Goal: Information Seeking & Learning: Check status

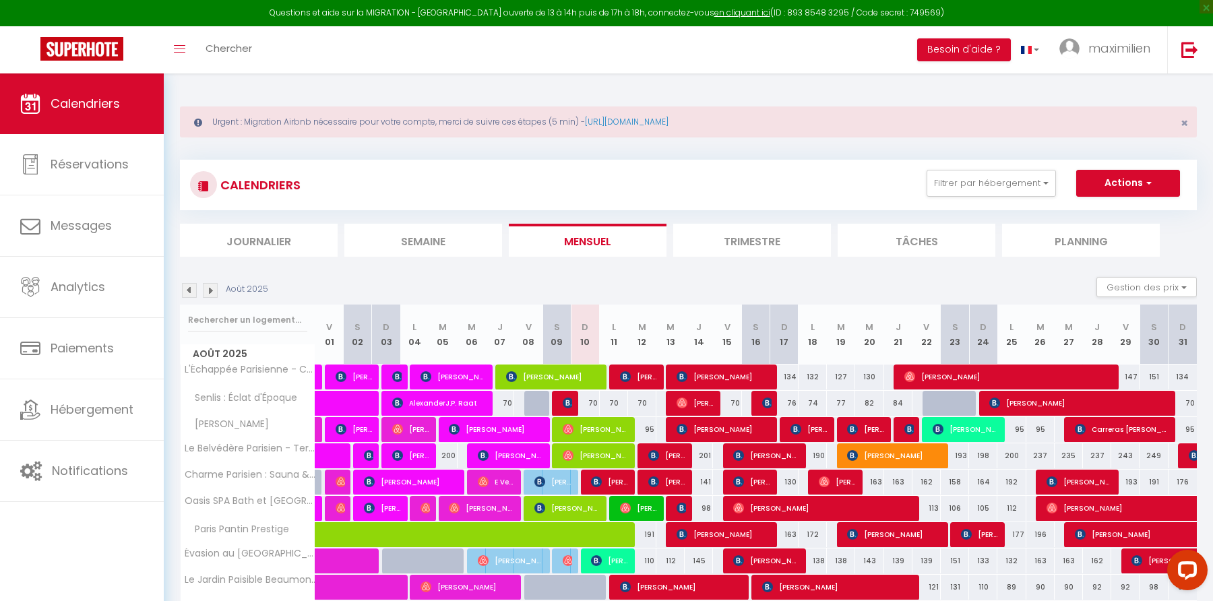
scroll to position [117, 0]
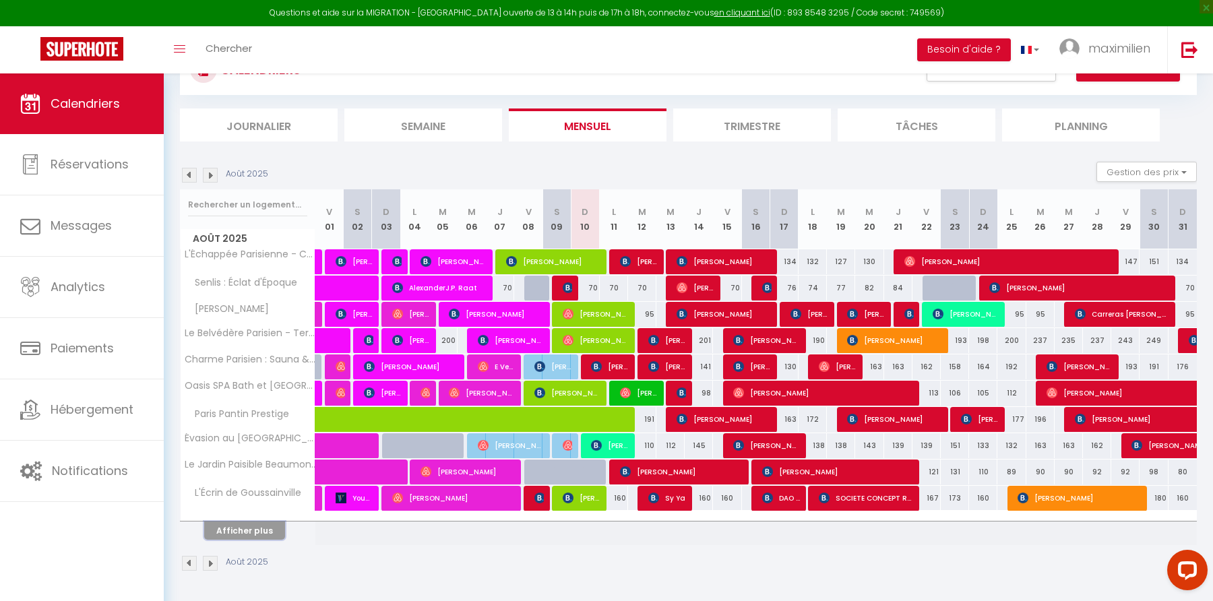
click at [267, 536] on button "Afficher plus" at bounding box center [244, 531] width 81 height 18
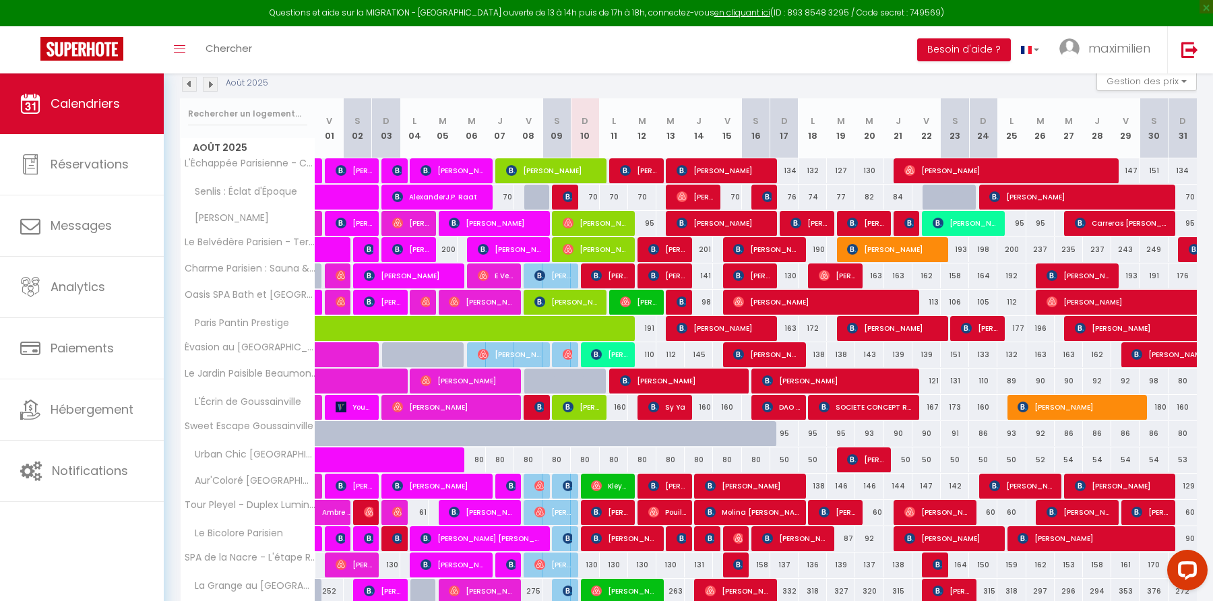
scroll to position [204, 0]
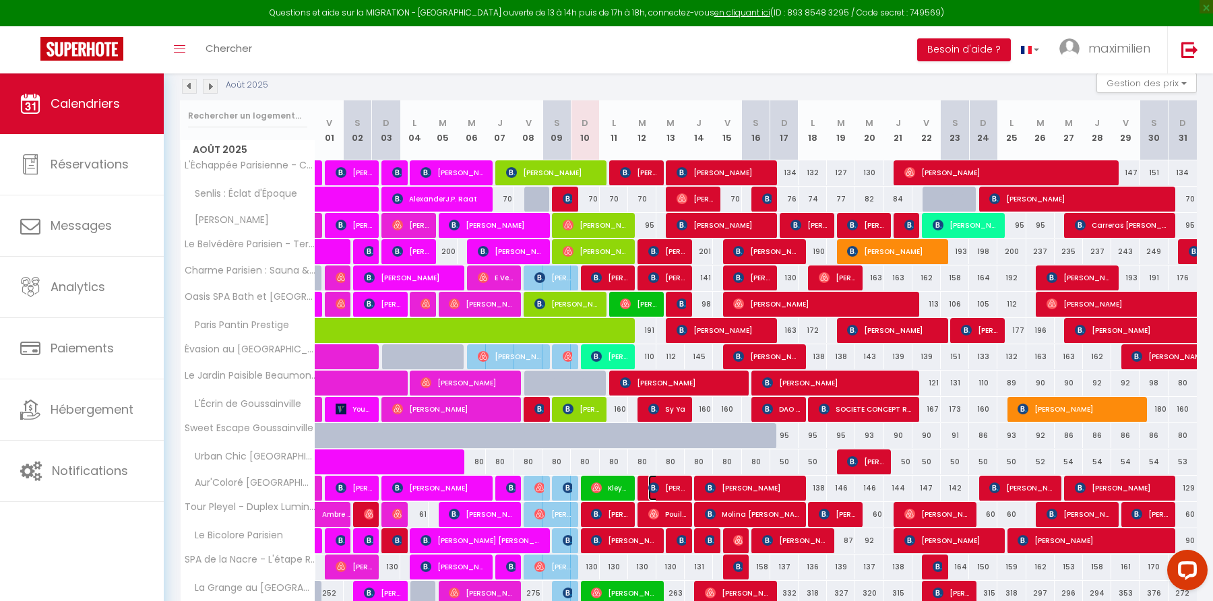
click at [668, 496] on span "[PERSON_NAME]" at bounding box center [667, 488] width 38 height 26
select select "OK"
select select "0"
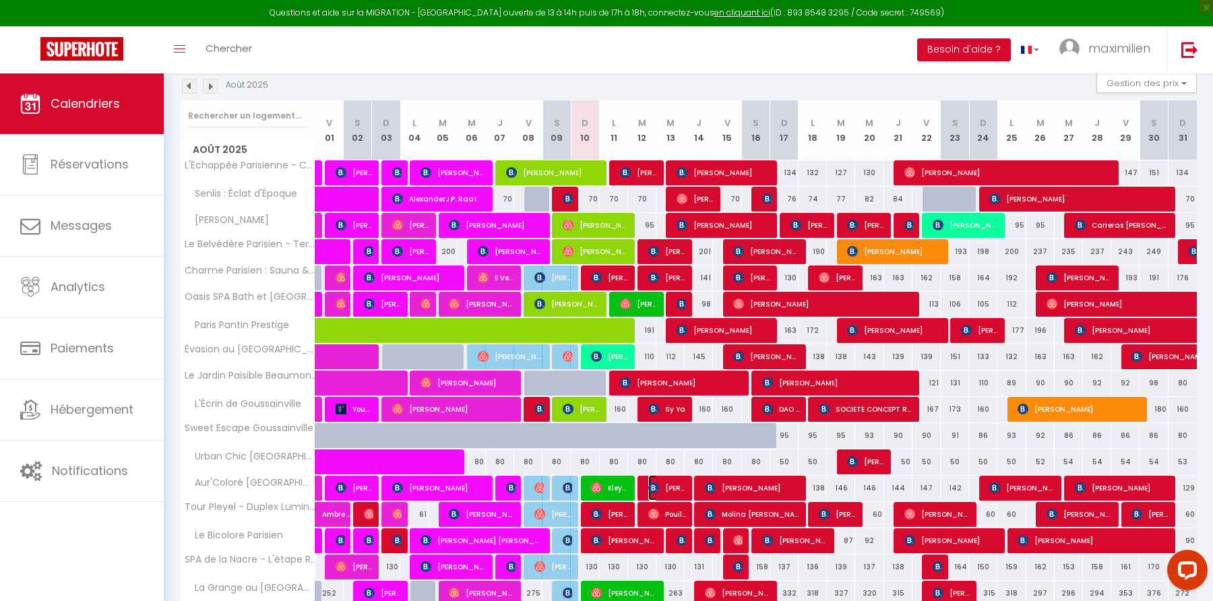
select select "1"
select select
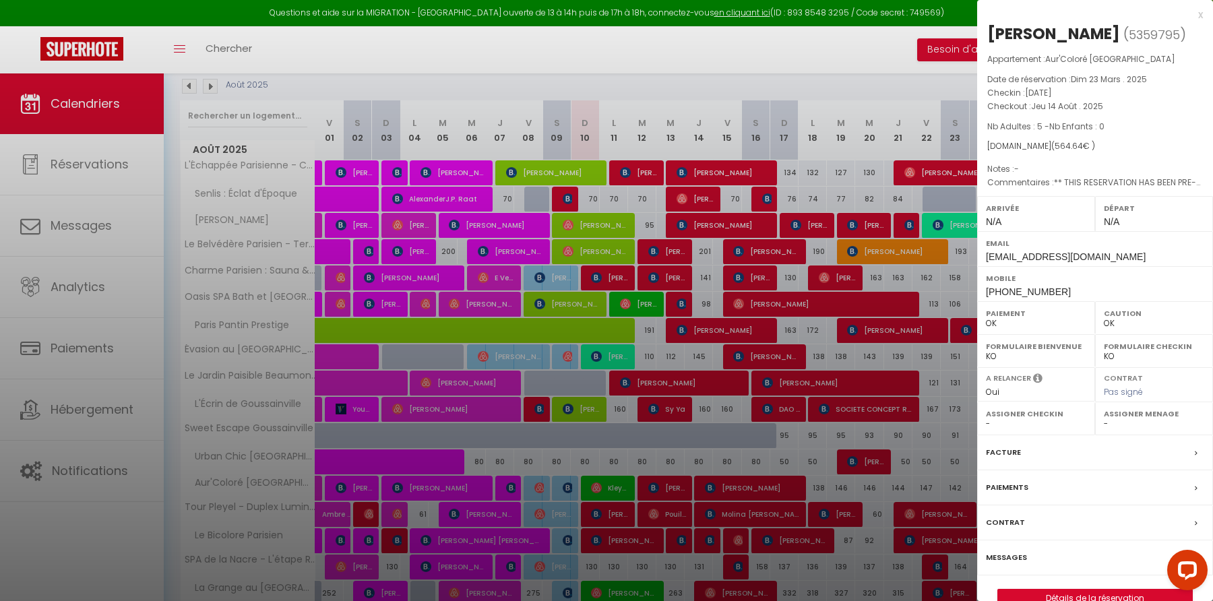
click at [1199, 16] on div "x" at bounding box center [1090, 15] width 226 height 16
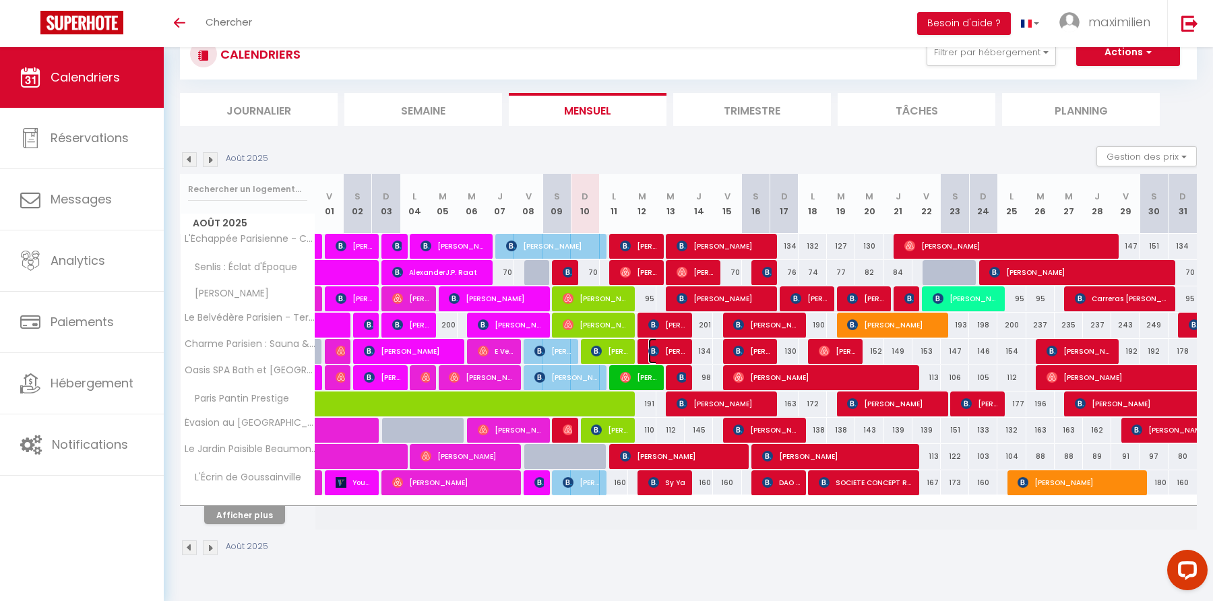
click at [674, 357] on span "[PERSON_NAME]" at bounding box center [667, 351] width 38 height 26
select select "OK"
select select "KO"
select select "0"
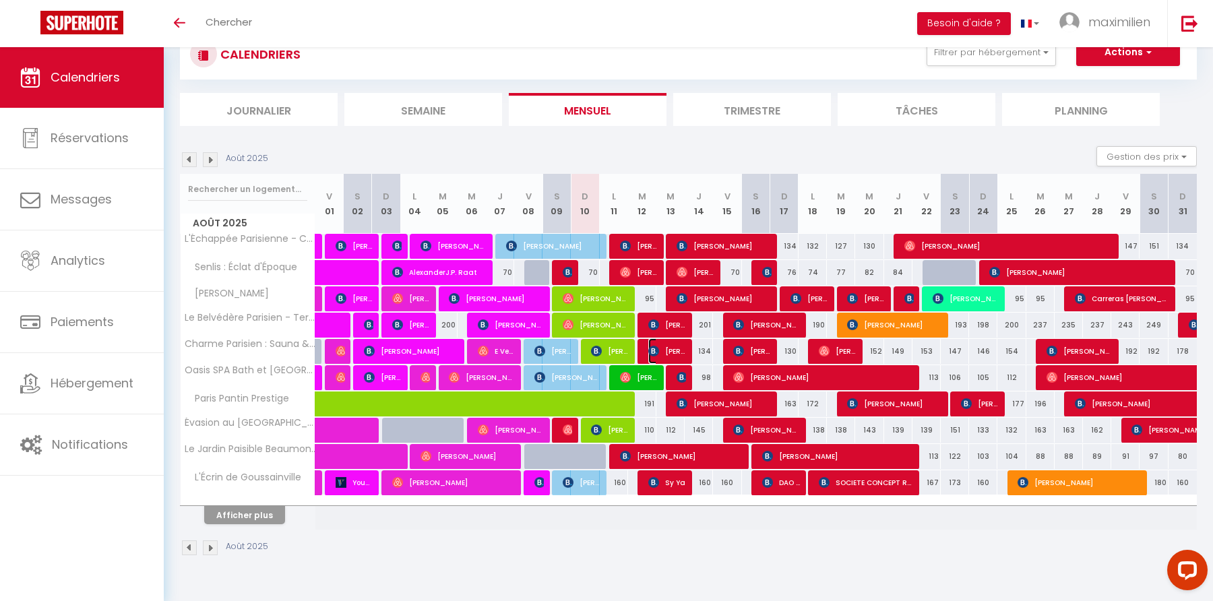
select select "1"
select select
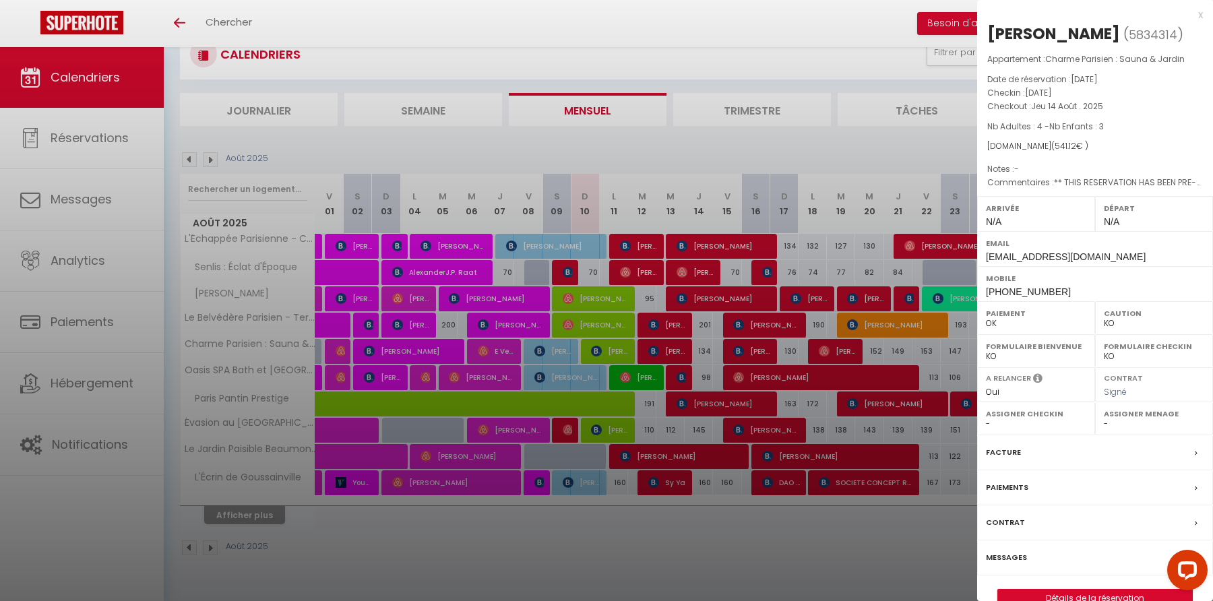
click at [1202, 14] on div "x" at bounding box center [1090, 15] width 226 height 16
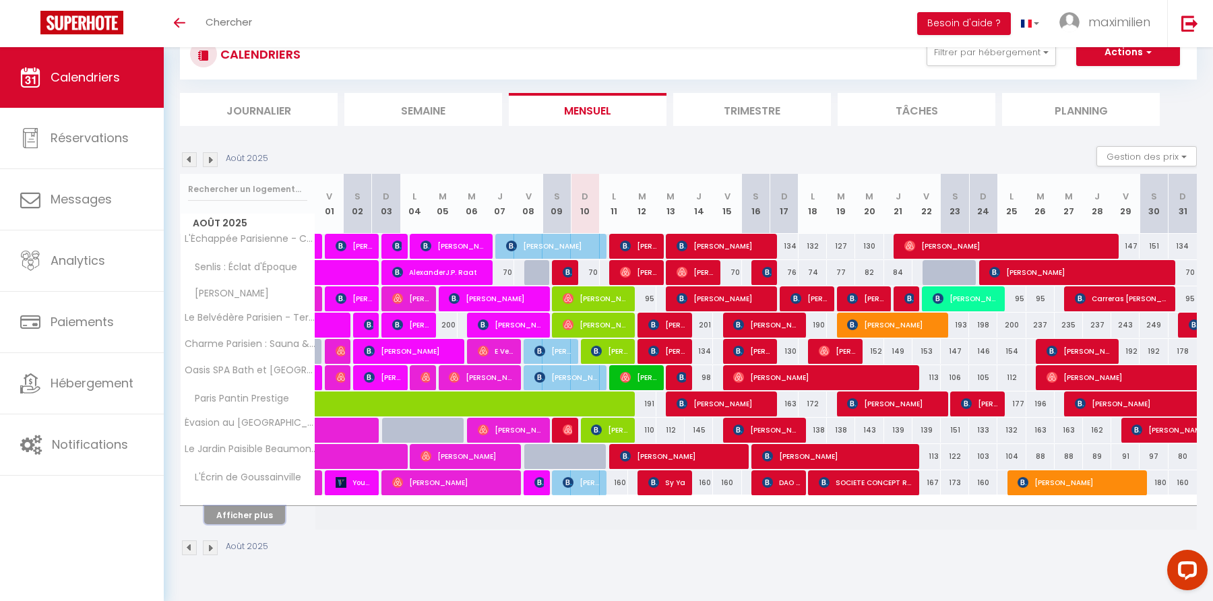
click at [273, 513] on button "Afficher plus" at bounding box center [244, 515] width 81 height 18
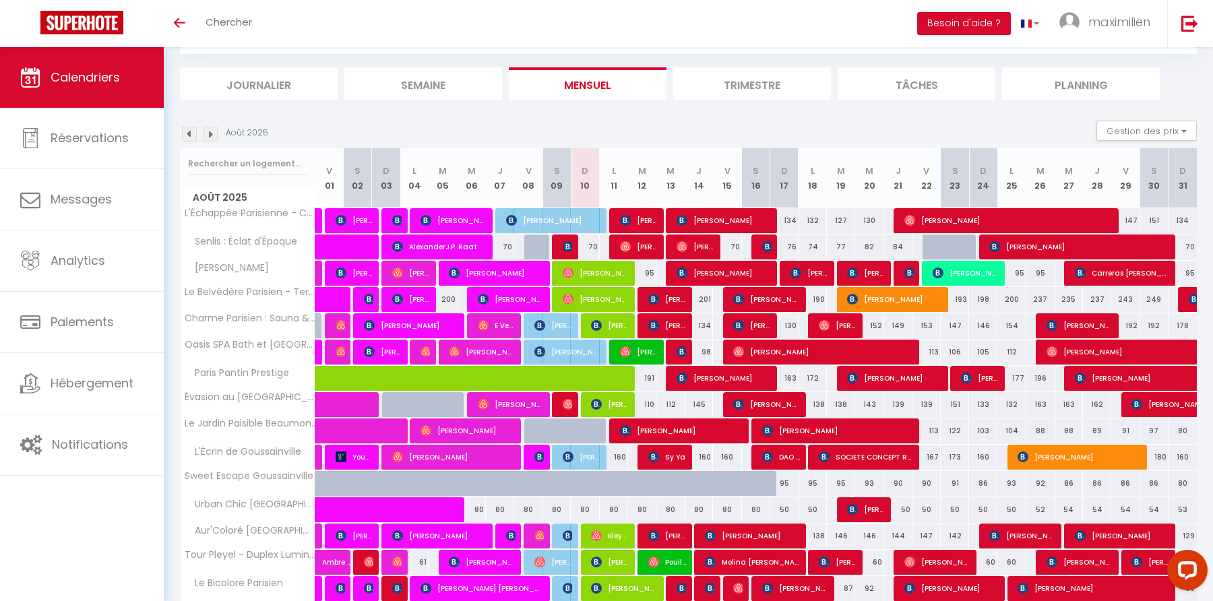
scroll to position [74, 0]
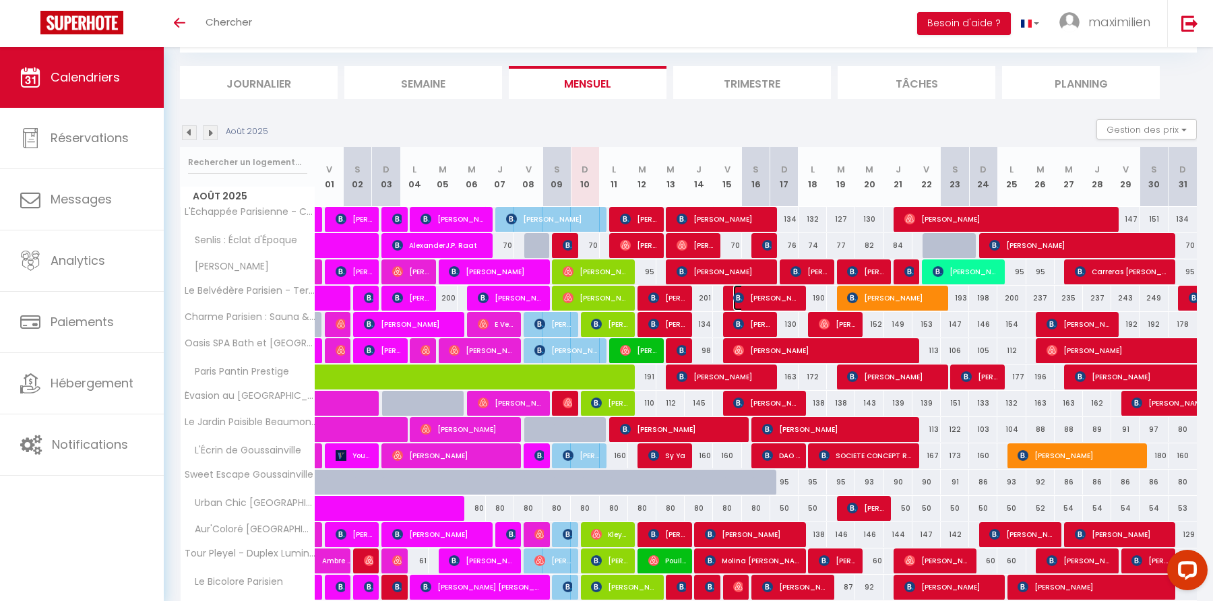
click at [751, 301] on span "[PERSON_NAME]" at bounding box center [766, 298] width 66 height 26
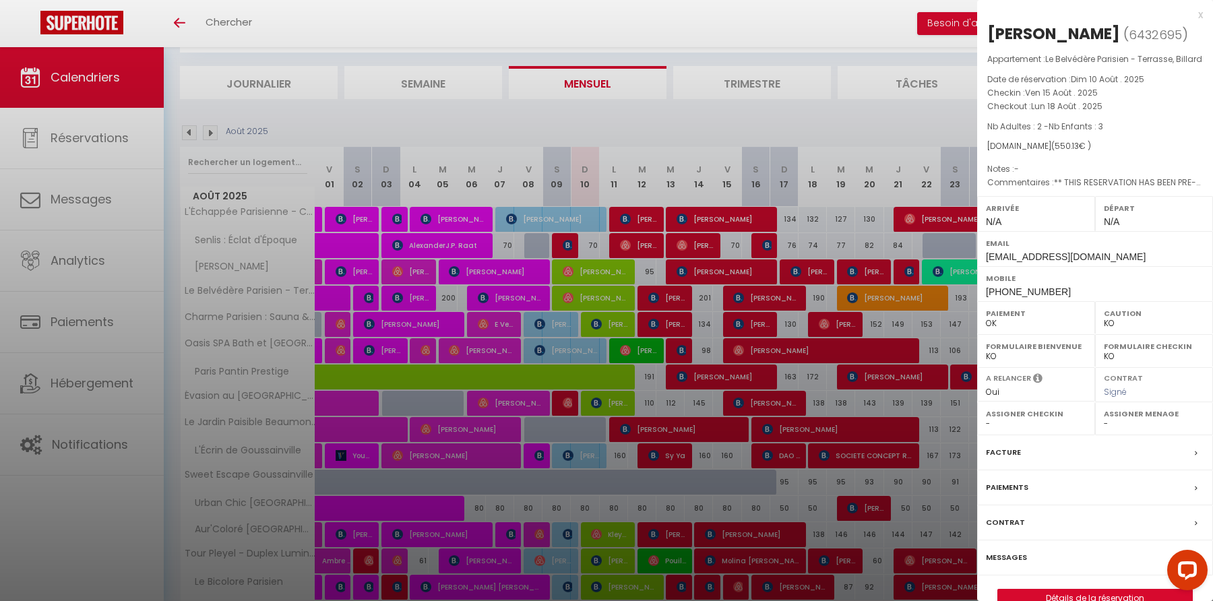
click at [1201, 15] on div "x" at bounding box center [1090, 15] width 226 height 16
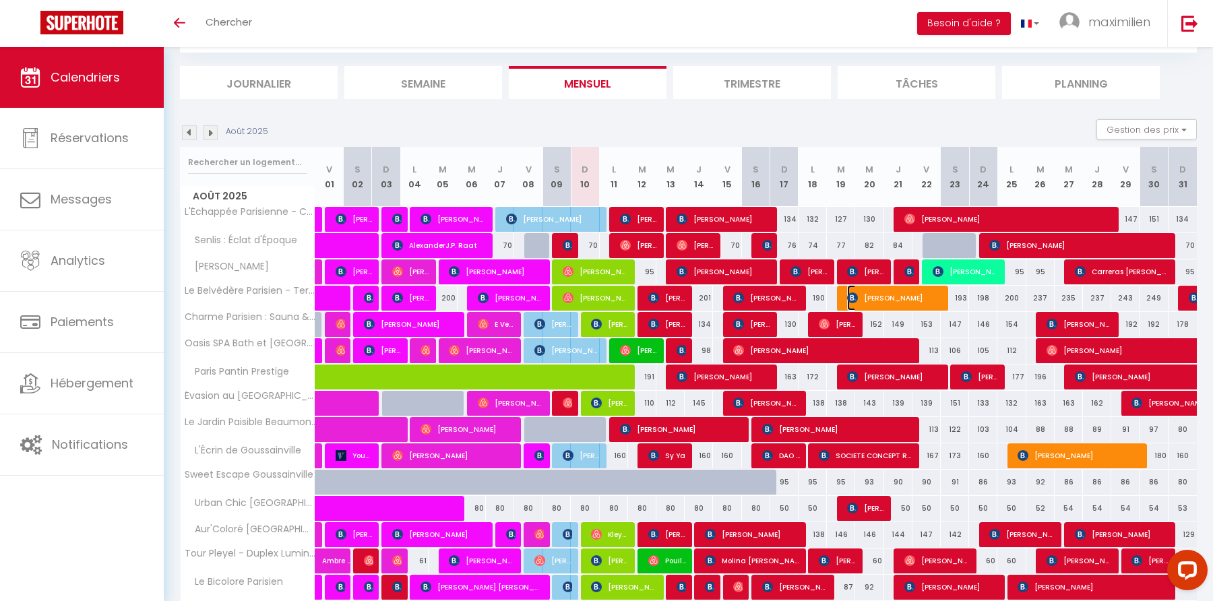
click at [883, 300] on span "[PERSON_NAME]" at bounding box center [894, 298] width 94 height 26
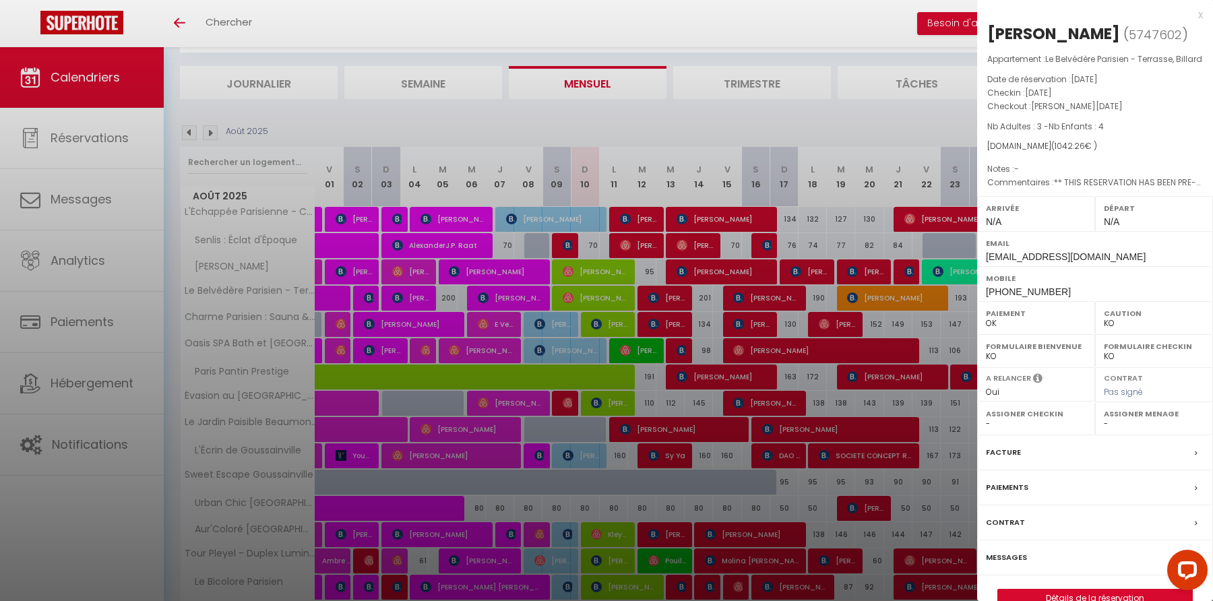
click at [1197, 15] on div "x" at bounding box center [1090, 15] width 226 height 16
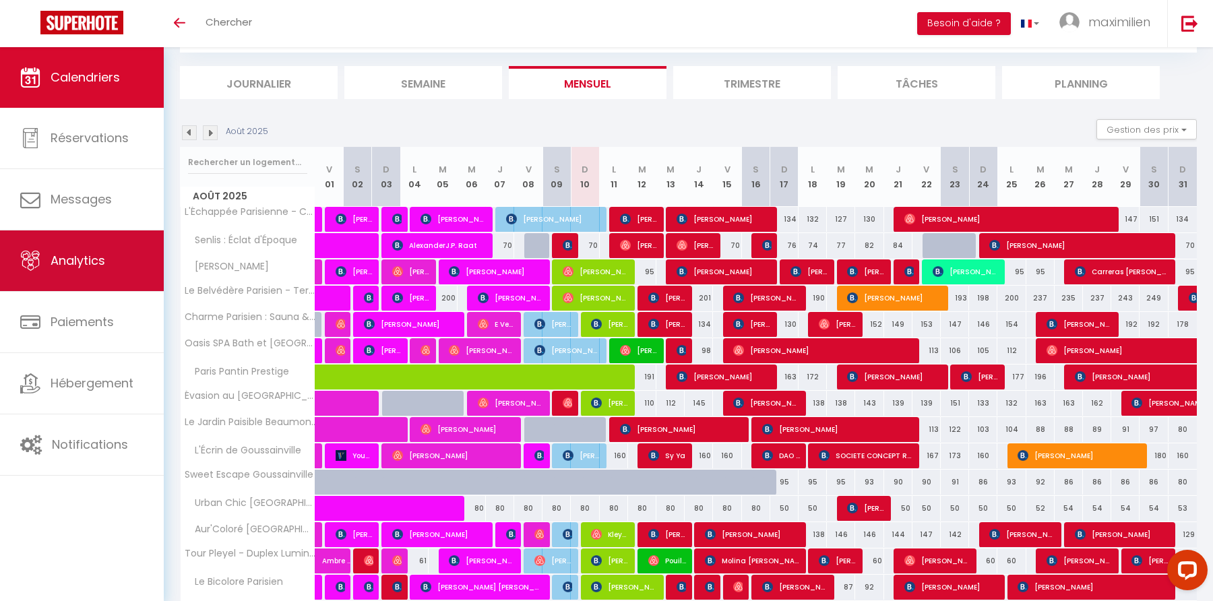
click at [94, 266] on span "Analytics" at bounding box center [78, 260] width 55 height 17
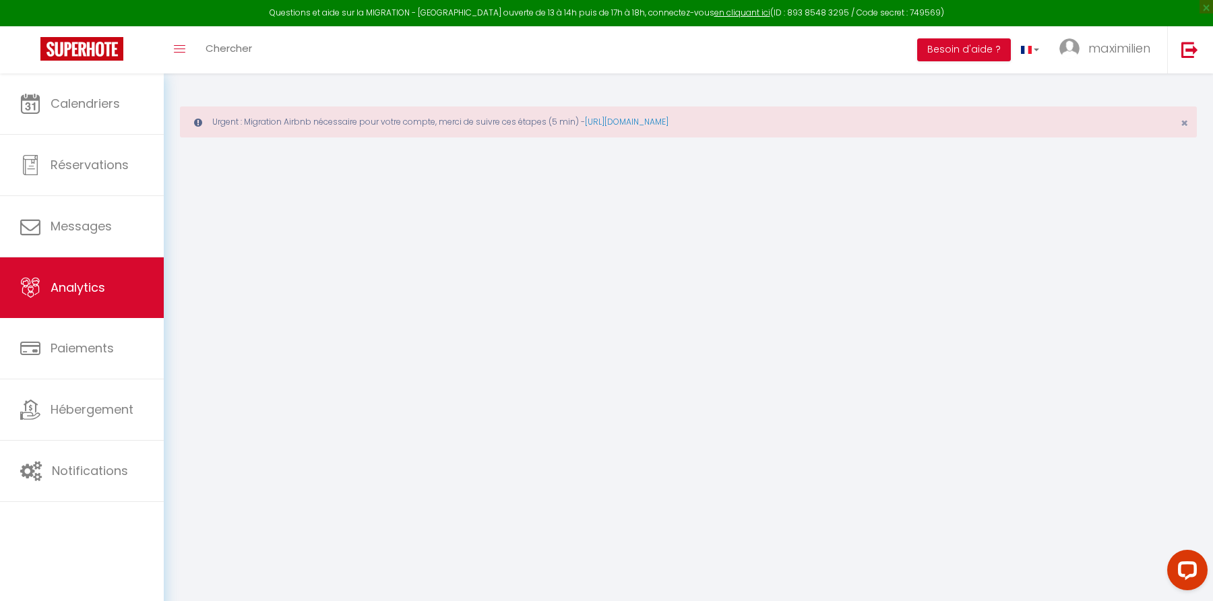
select select "2025"
select select "8"
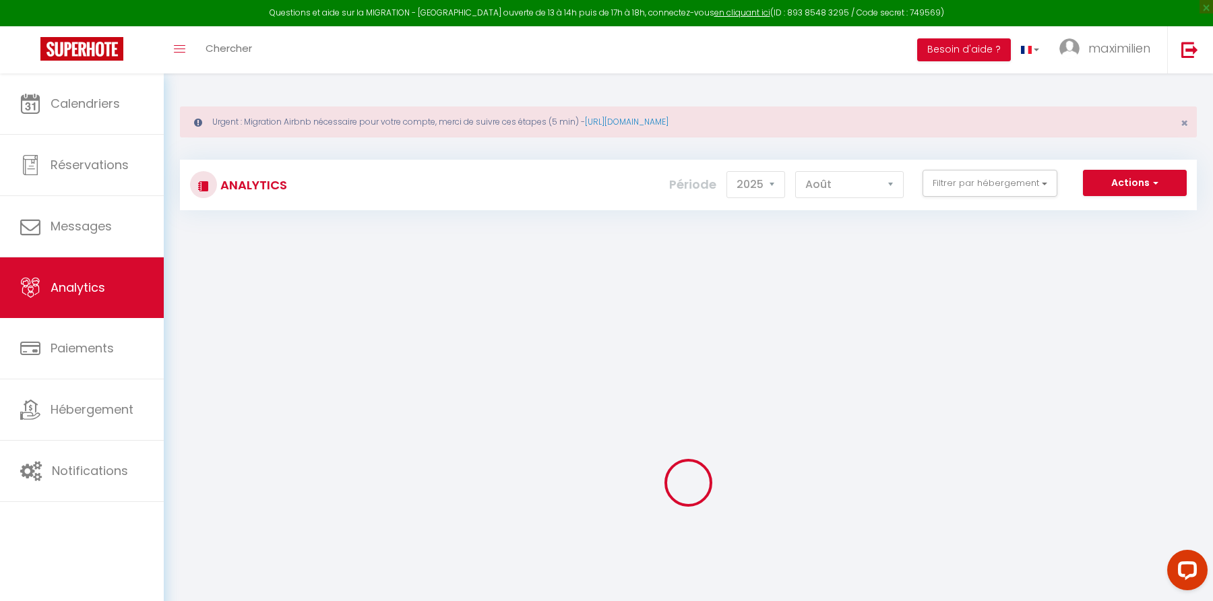
click at [997, 197] on div "Actions Génération SuperConciergerie Génération SuperAnalyzer Génération SuperE…" at bounding box center [772, 185] width 845 height 30
click at [980, 193] on button "Filtrer par hébergement" at bounding box center [989, 183] width 135 height 27
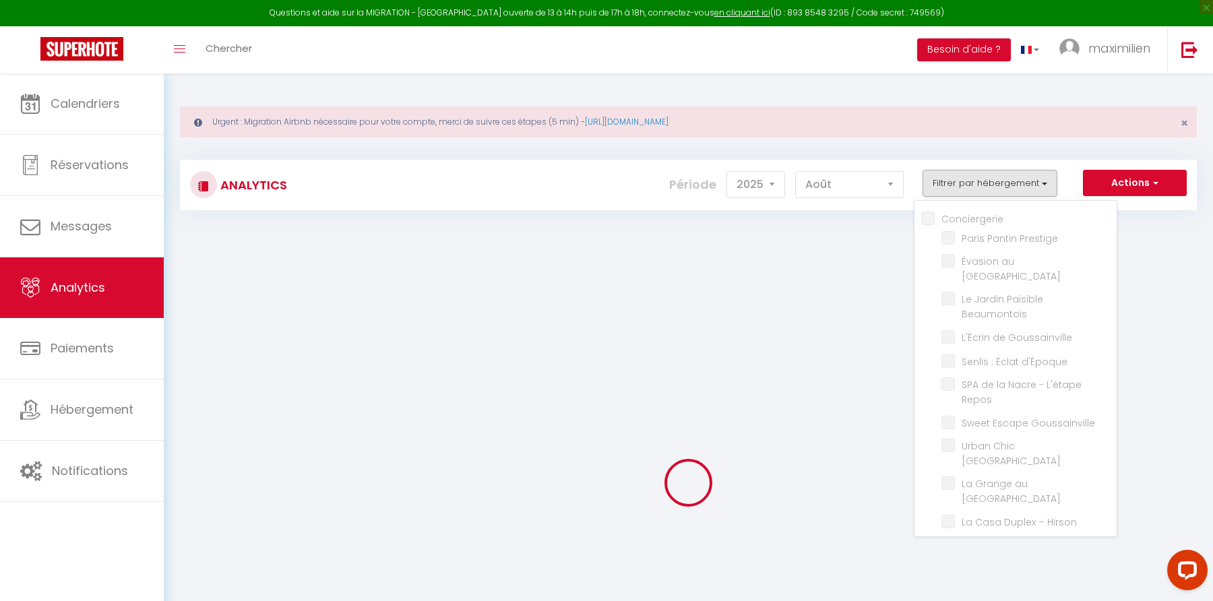
checkbox input "false"
checkbox Prestige "false"
checkbox Ravenel "false"
checkbox Beaumontois "false"
checkbox Goussainville "false"
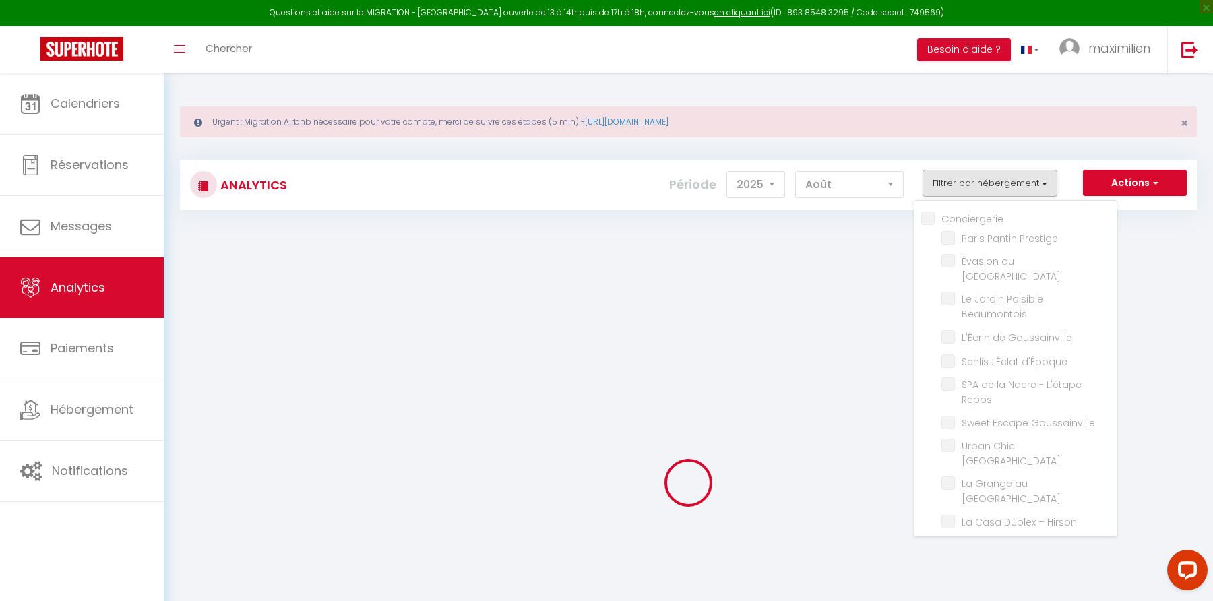
checkbox d\'Époque "false"
checkbox Repos "false"
checkbox Goussainville "false"
checkbox Paris "false"
checkbox Parc "false"
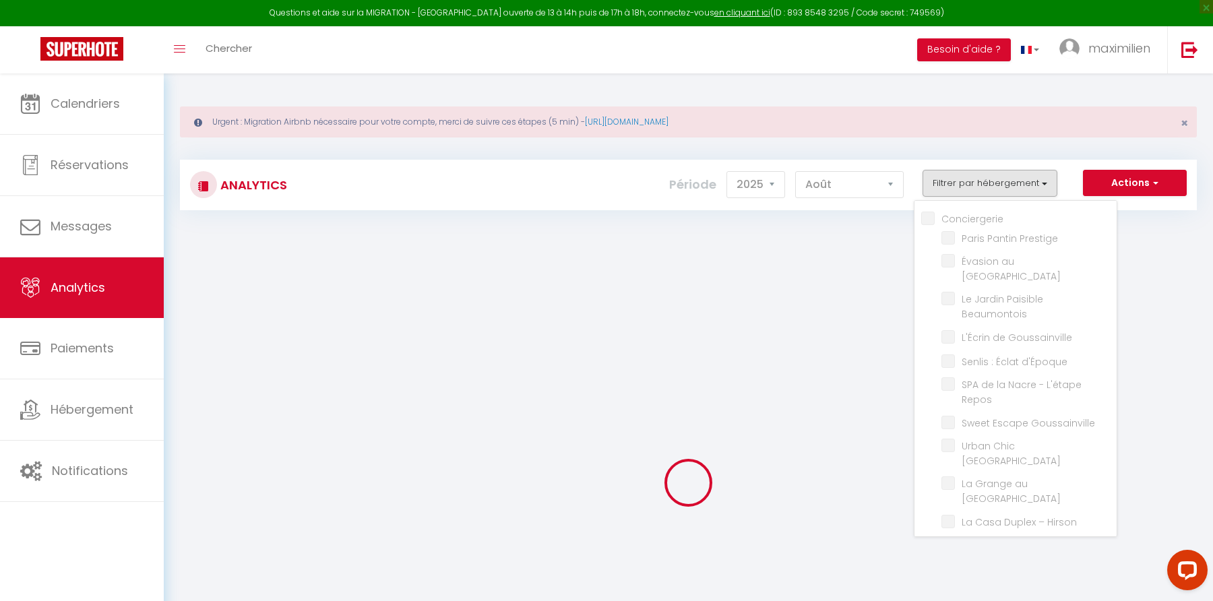
checkbox Hirson "false"
checkbox location "false"
checkbox Parisien "false"
checkbox Jardin "false"
checkbox Billard "false"
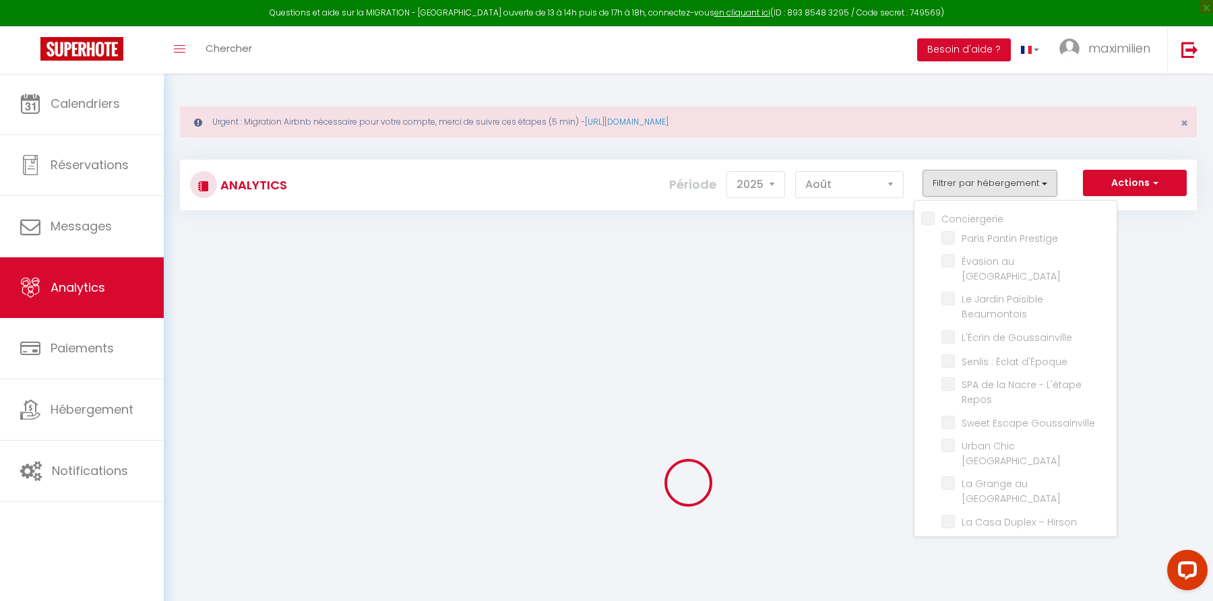
checkbox Parisien "false"
checkbox St-Denis "false"
checkbox Paris "false"
checkbox Lumineux "false"
checkbox Parisien "false"
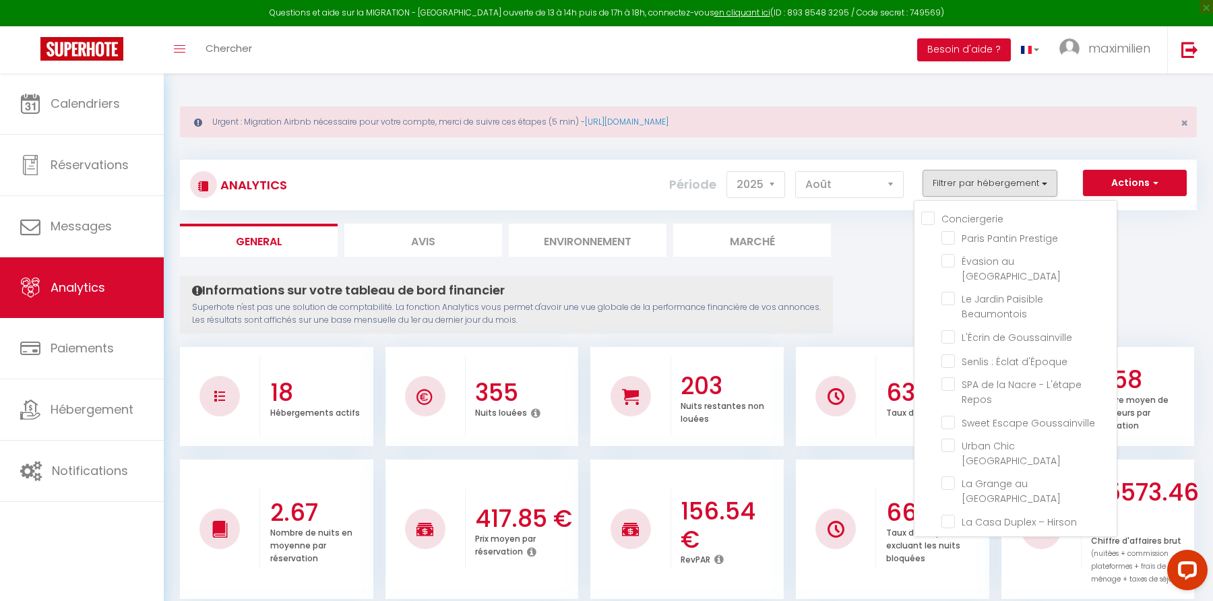
click at [927, 540] on location "Sous location" at bounding box center [1018, 546] width 195 height 13
checkbox location "true"
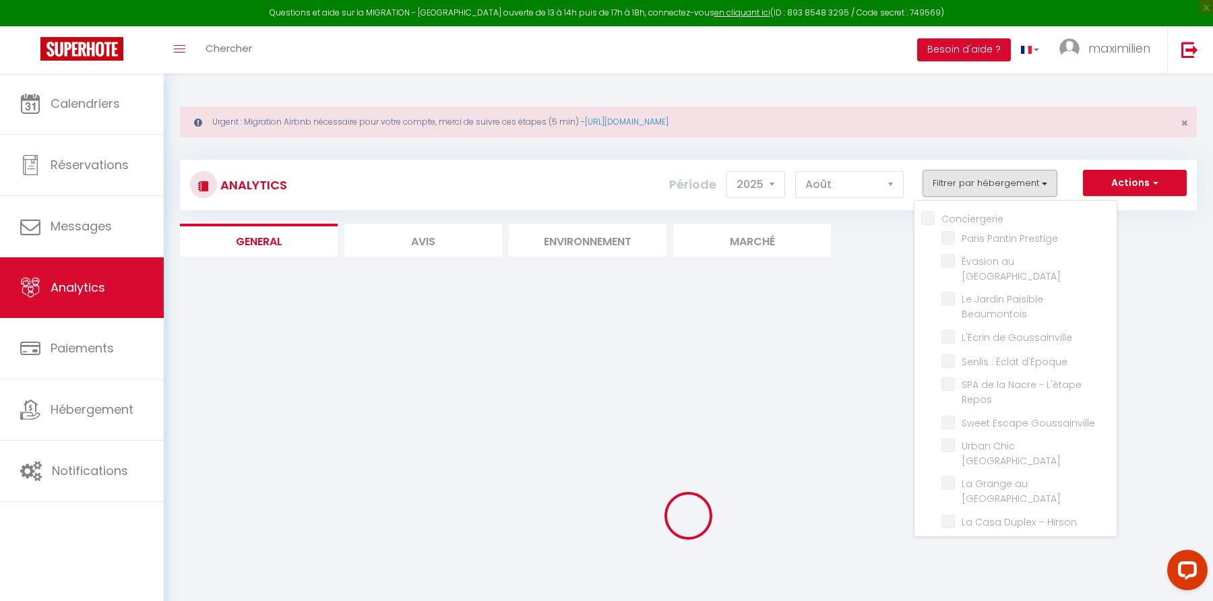
checkbox Prestige "false"
checkbox Ravenel "false"
checkbox Beaumontois "false"
checkbox Goussainville "false"
checkbox d\'Époque "false"
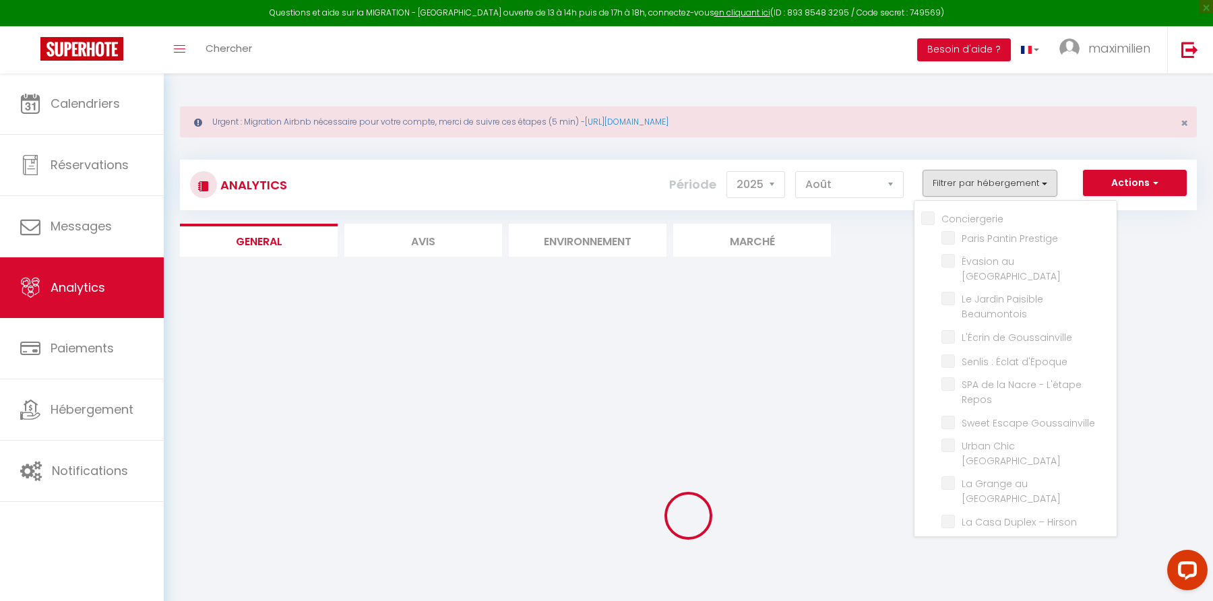
checkbox Repos "false"
checkbox Goussainville "false"
checkbox Paris "false"
checkbox Parc "false"
checkbox Hirson "false"
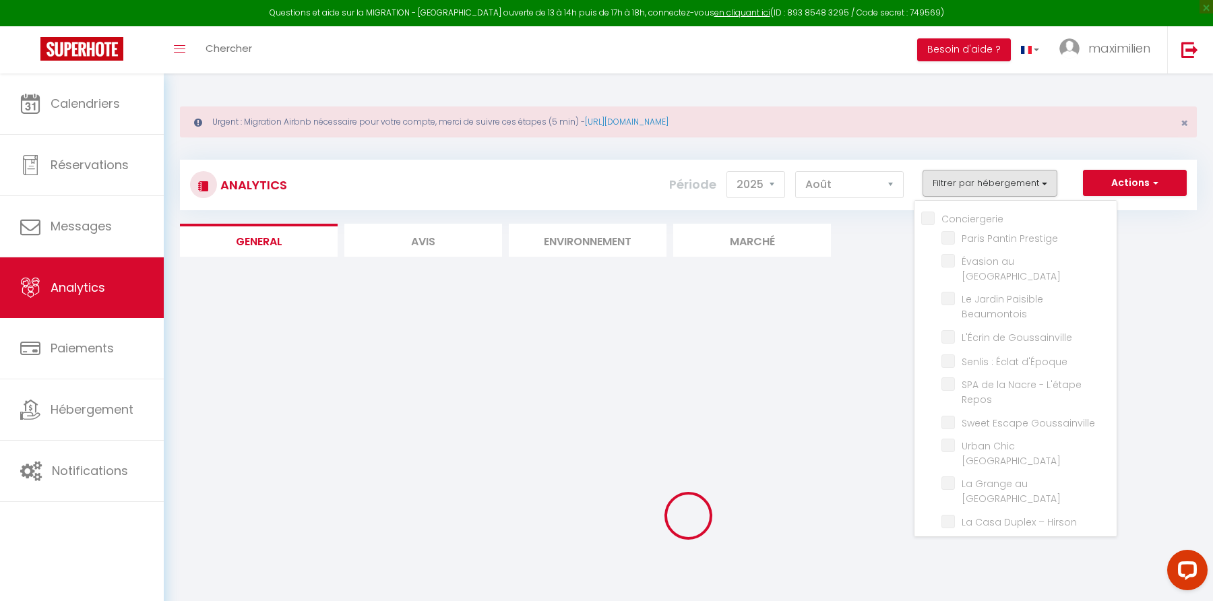
checkbox Parisien "true"
checkbox Jardin "true"
checkbox Billard "true"
checkbox Parisien "true"
checkbox St-Denis "true"
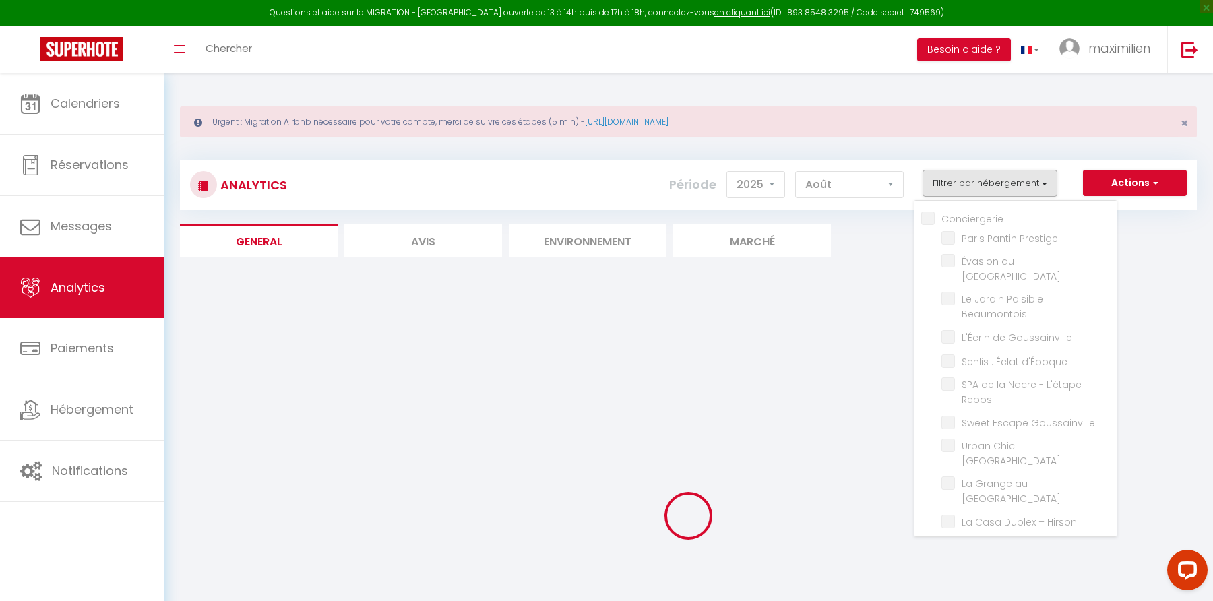
checkbox Paris "true"
checkbox Lumineux "true"
checkbox Parisien "true"
checkbox Prestige "false"
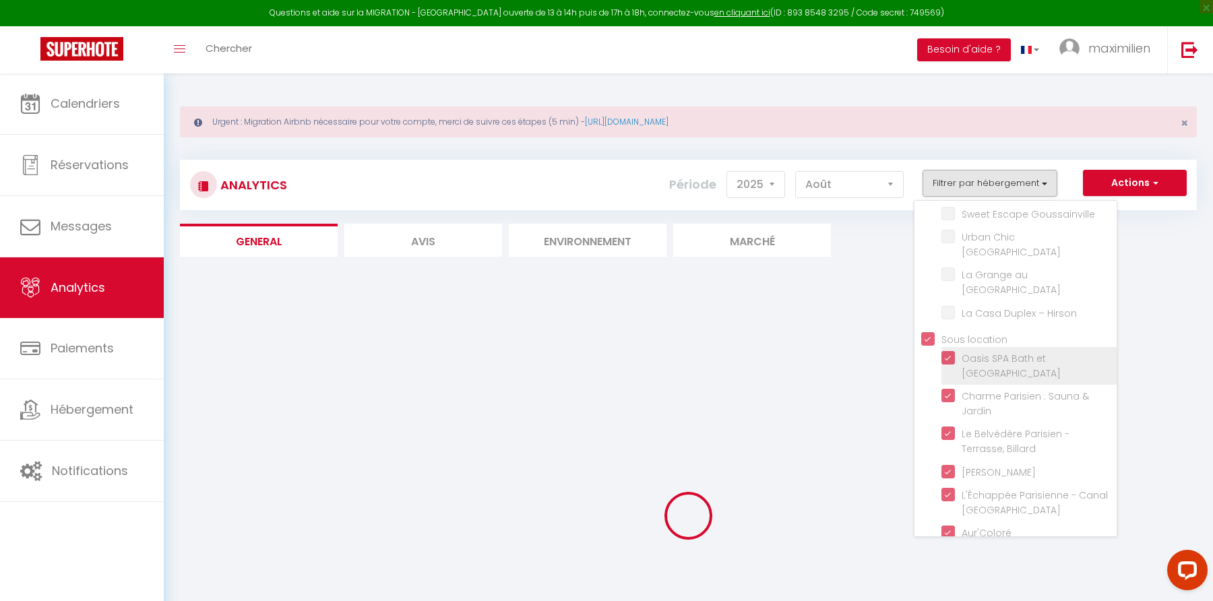
checkbox Ravenel "false"
checkbox Beaumontois "false"
checkbox Goussainville "false"
checkbox d\'Époque "false"
checkbox Repos "false"
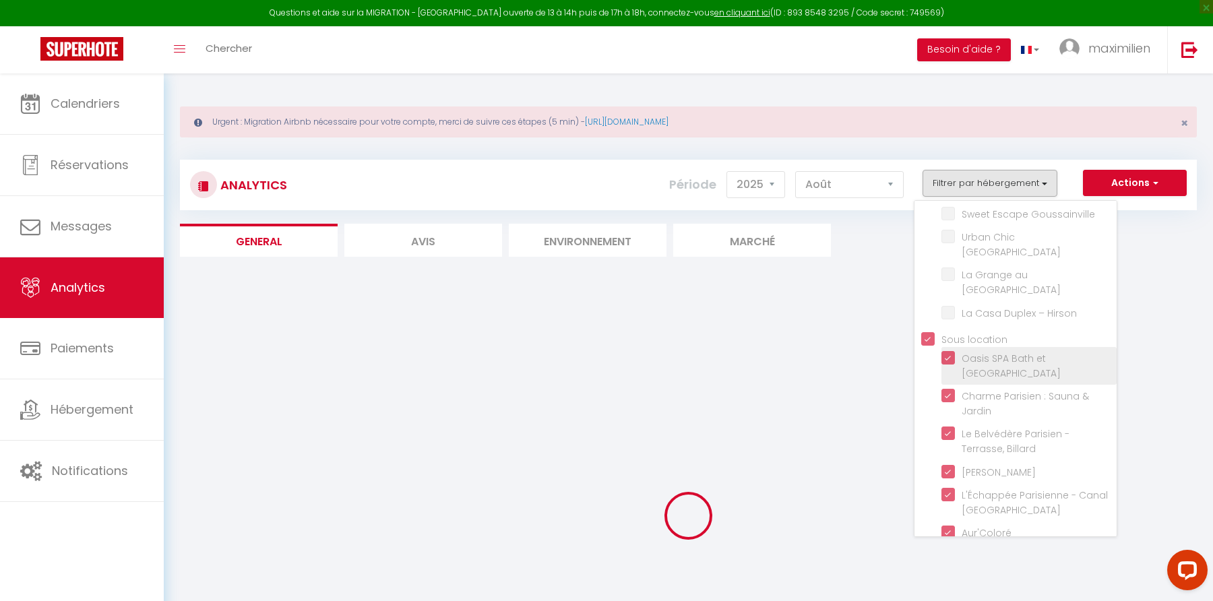
checkbox Goussainville "false"
checkbox Paris "false"
checkbox Parc "false"
checkbox Hirson "false"
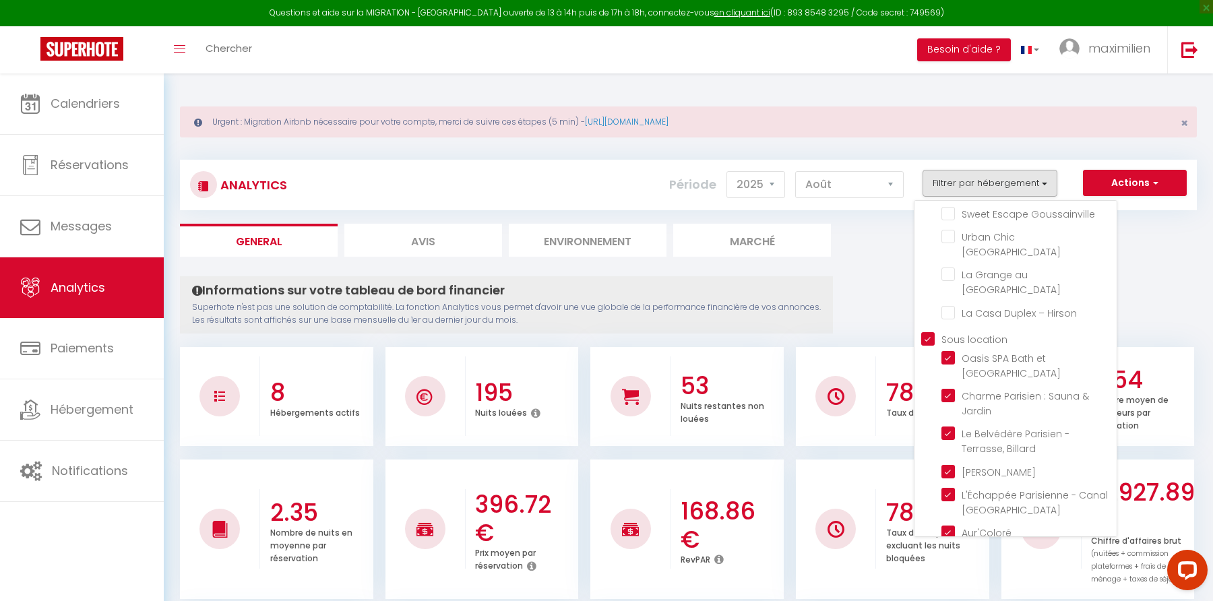
click at [929, 332] on location "Sous location" at bounding box center [1018, 338] width 195 height 13
checkbox location "false"
checkbox Prestige "false"
checkbox Ravenel "false"
checkbox Beaumontois "false"
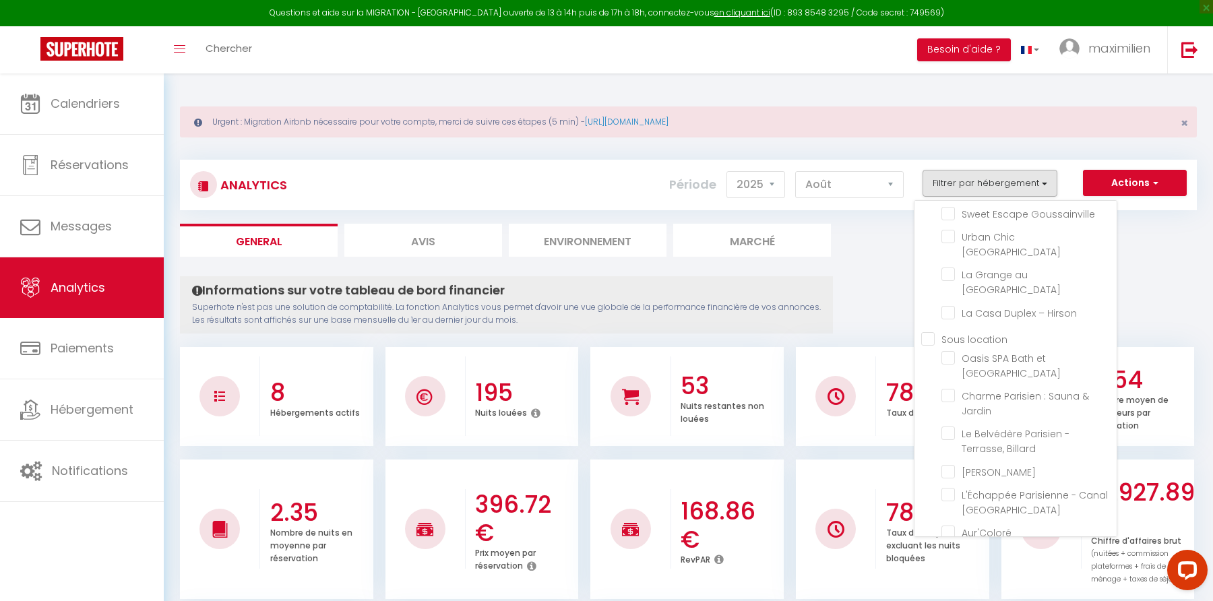
checkbox Goussainville "false"
checkbox d\'Époque "false"
checkbox Repos "false"
checkbox Goussainville "false"
checkbox Paris "false"
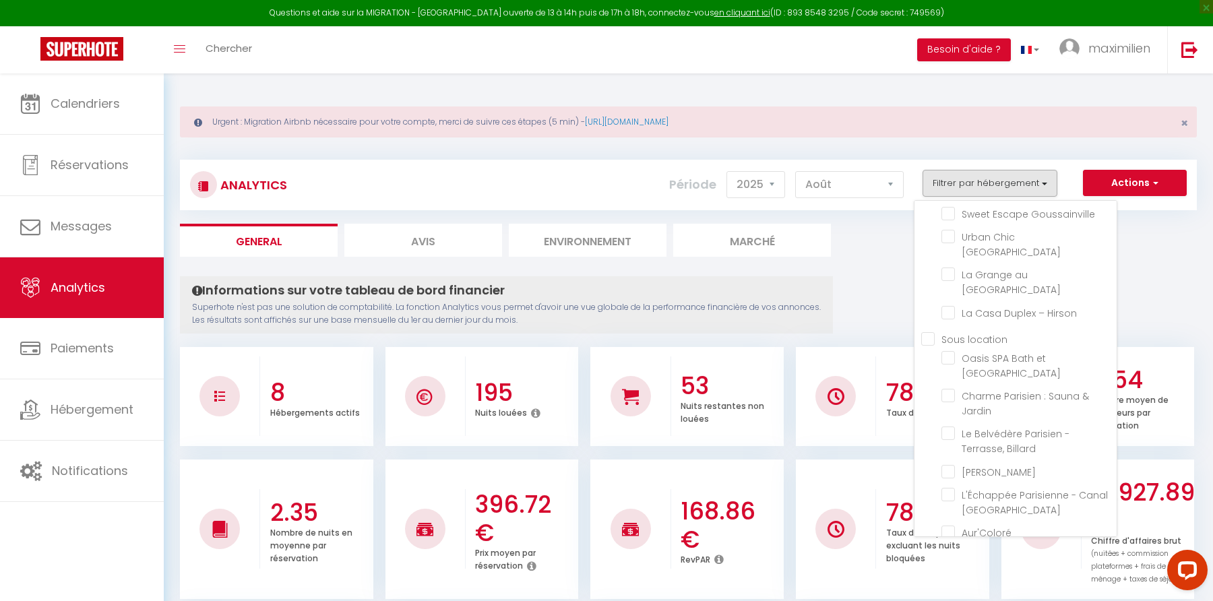
checkbox Parc "false"
checkbox Hirson "false"
checkbox Parisien "false"
checkbox Jardin "false"
checkbox Billard "false"
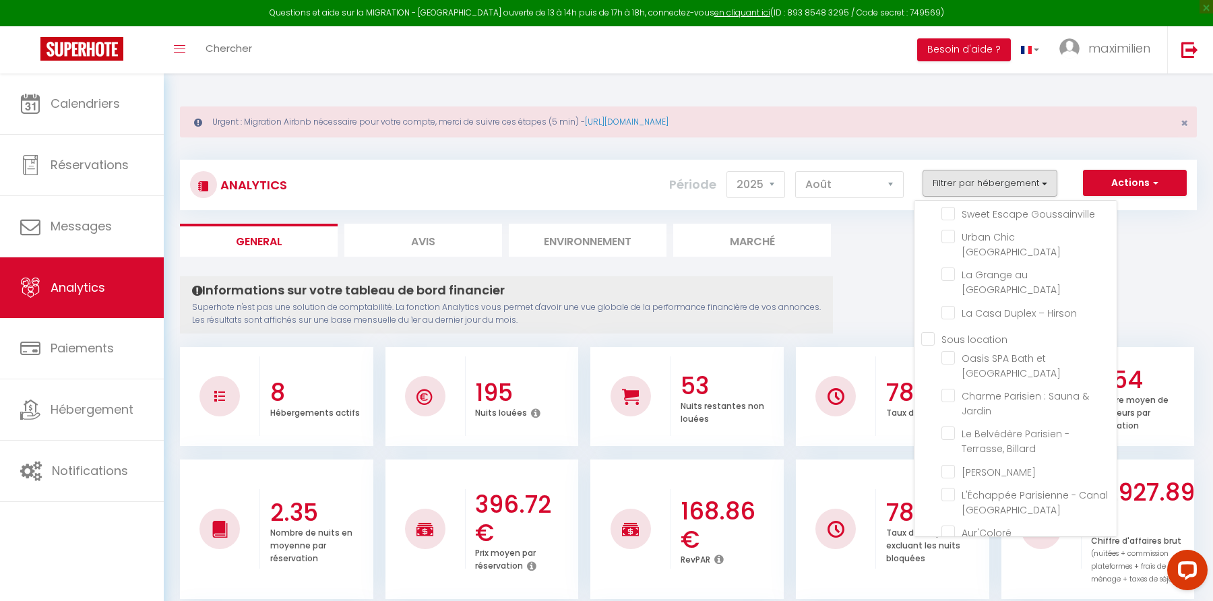
checkbox Parisien "false"
checkbox St-Denis "false"
checkbox Paris "false"
checkbox Lumineux "false"
checkbox Parisien "false"
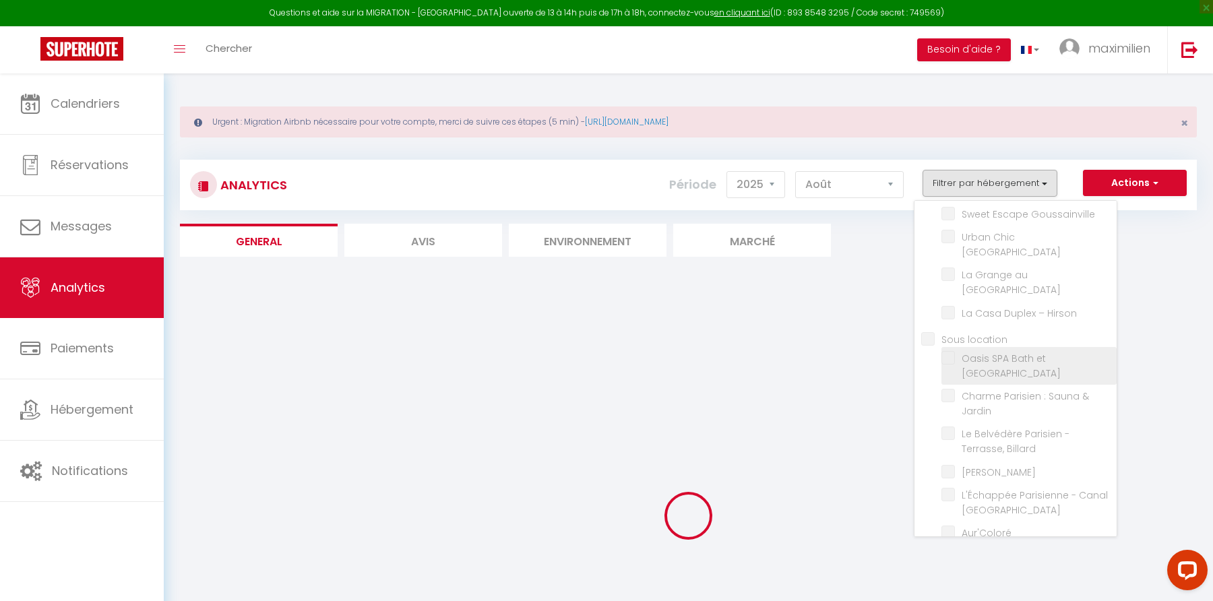
checkbox Prestige "false"
checkbox Ravenel "false"
checkbox Beaumontois "false"
checkbox Goussainville "false"
checkbox d\'Époque "false"
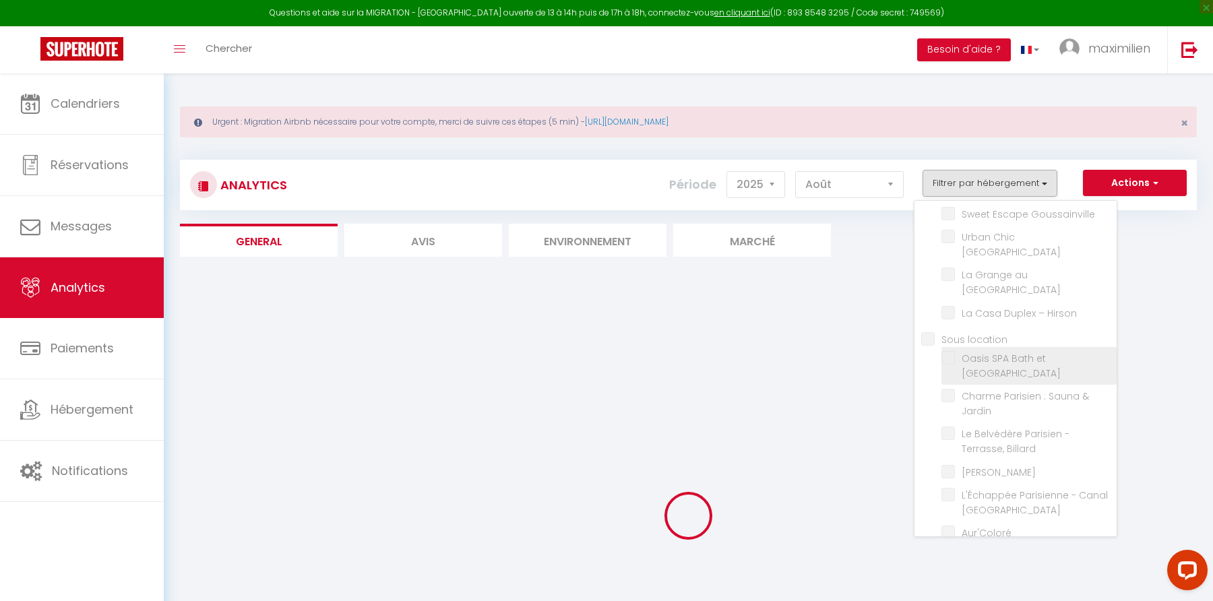
checkbox Repos "false"
checkbox Goussainville "false"
checkbox Paris "false"
checkbox Parc "false"
checkbox Hirson "false"
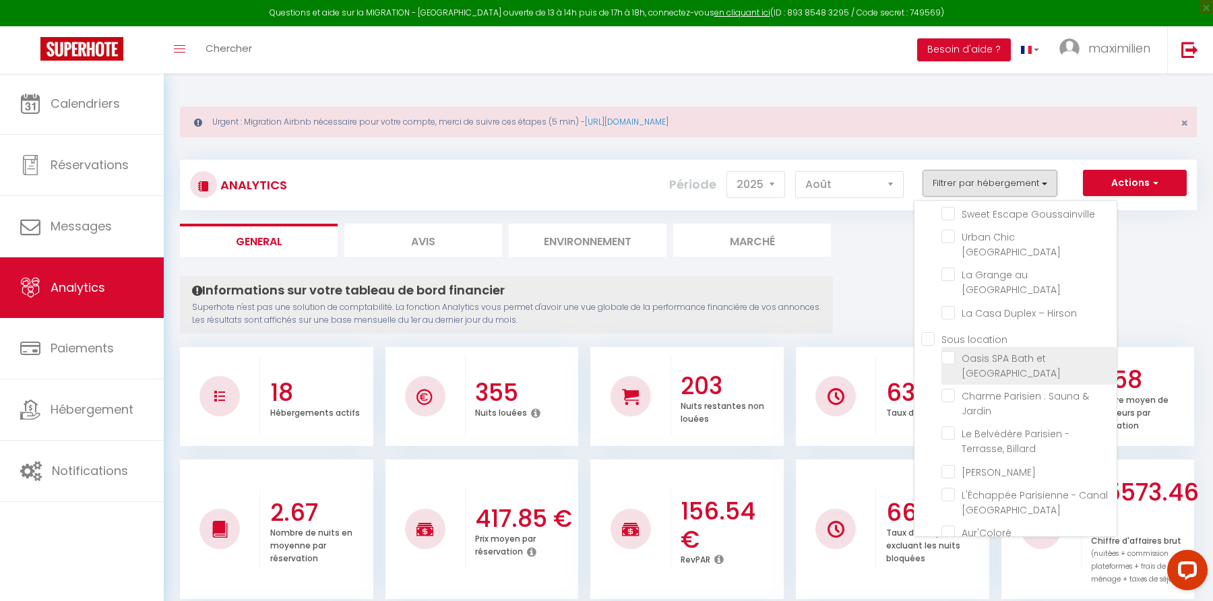
click at [949, 351] on Parisien "checkbox" at bounding box center [1028, 357] width 175 height 13
checkbox Parisien "true"
checkbox Prestige "false"
checkbox Ravenel "false"
checkbox Beaumontois "false"
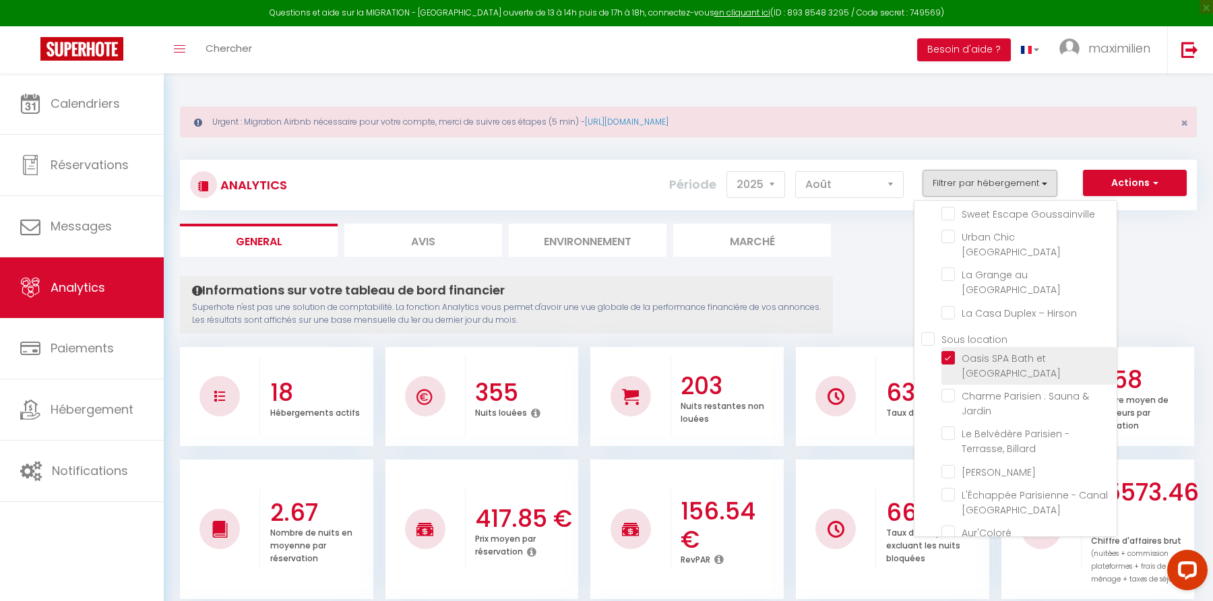
checkbox Goussainville "false"
checkbox d\'Époque "false"
checkbox Repos "false"
checkbox Goussainville "false"
checkbox Paris "false"
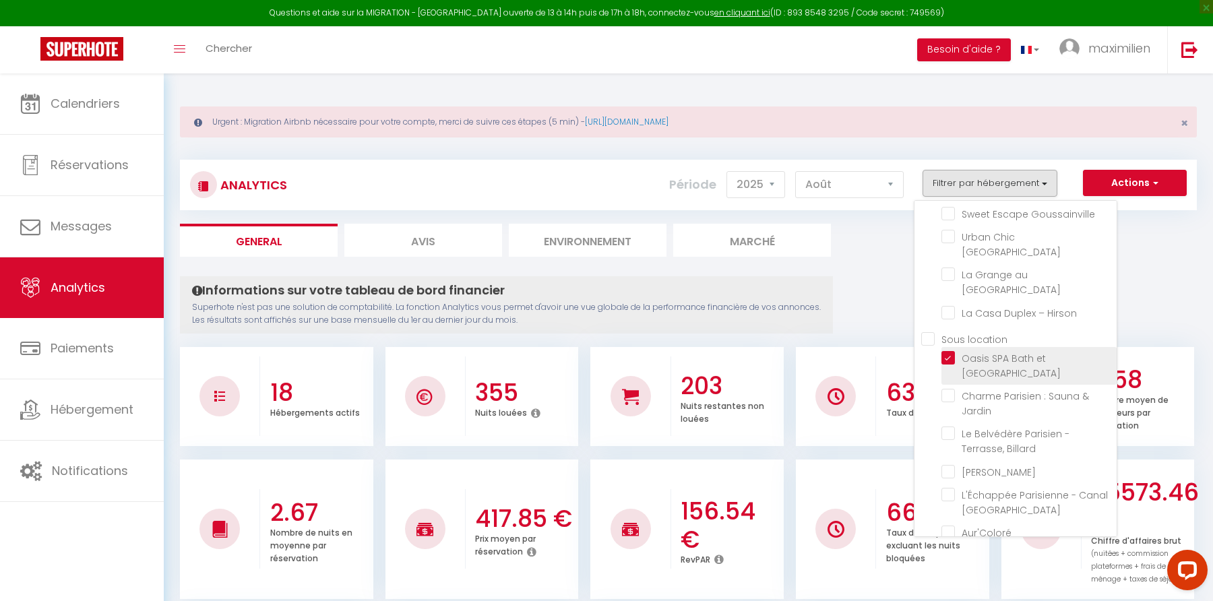
checkbox Parc "false"
checkbox Hirson "false"
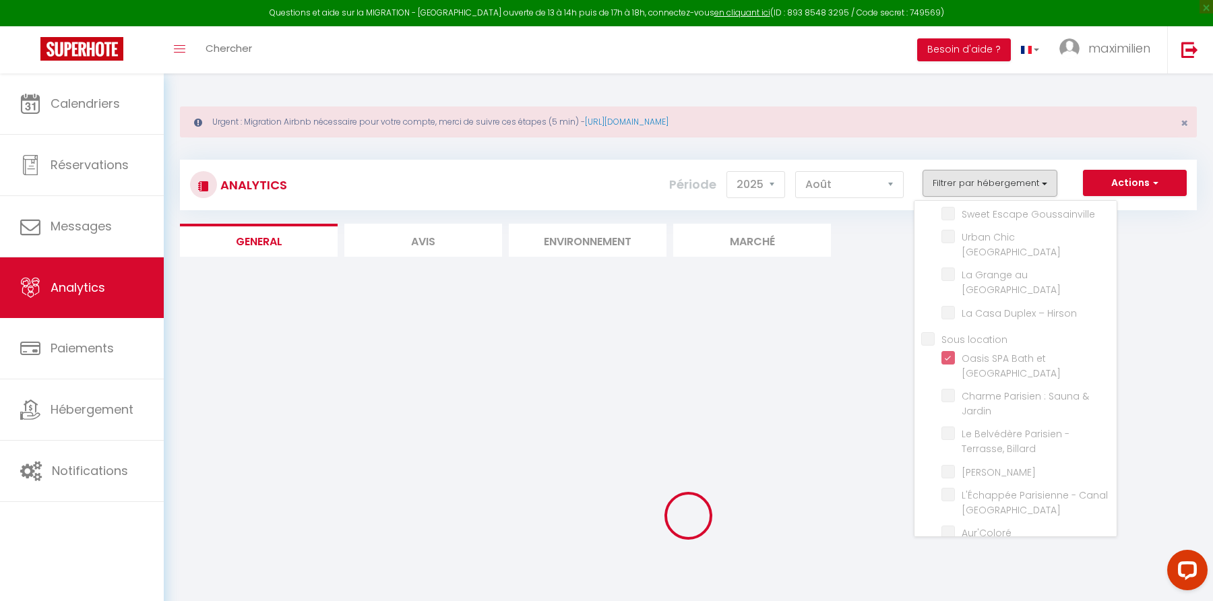
checkbox Prestige "false"
checkbox Ravenel "false"
checkbox Beaumontois "false"
checkbox Goussainville "false"
checkbox d\'Époque "false"
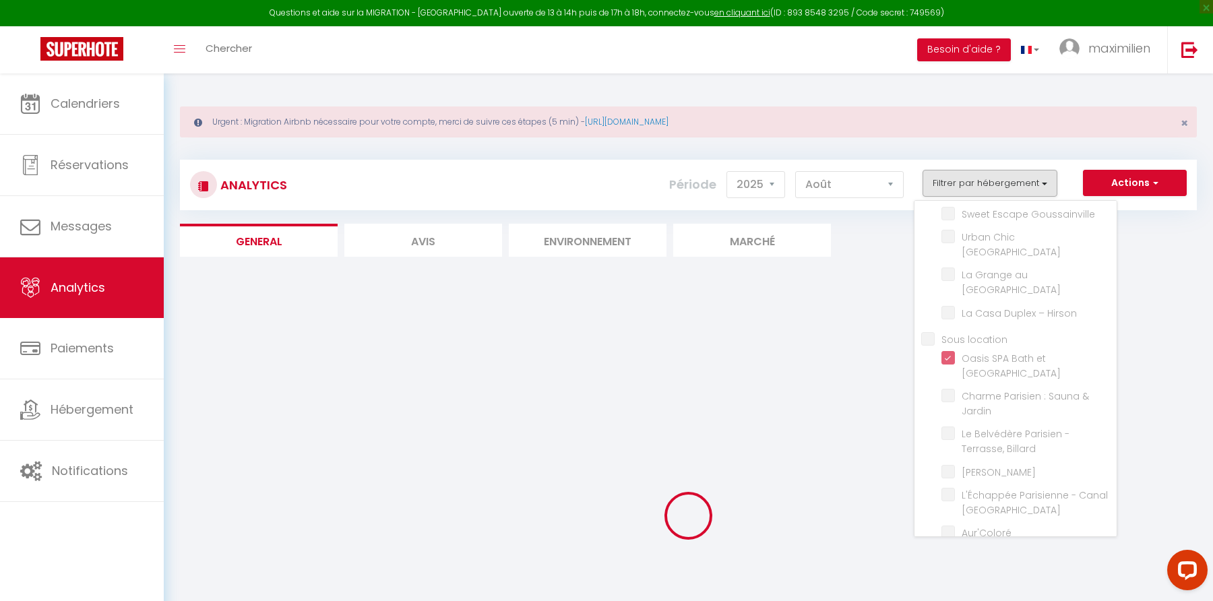
checkbox Repos "false"
checkbox Goussainville "false"
checkbox Paris "false"
checkbox Parc "false"
checkbox Hirson "false"
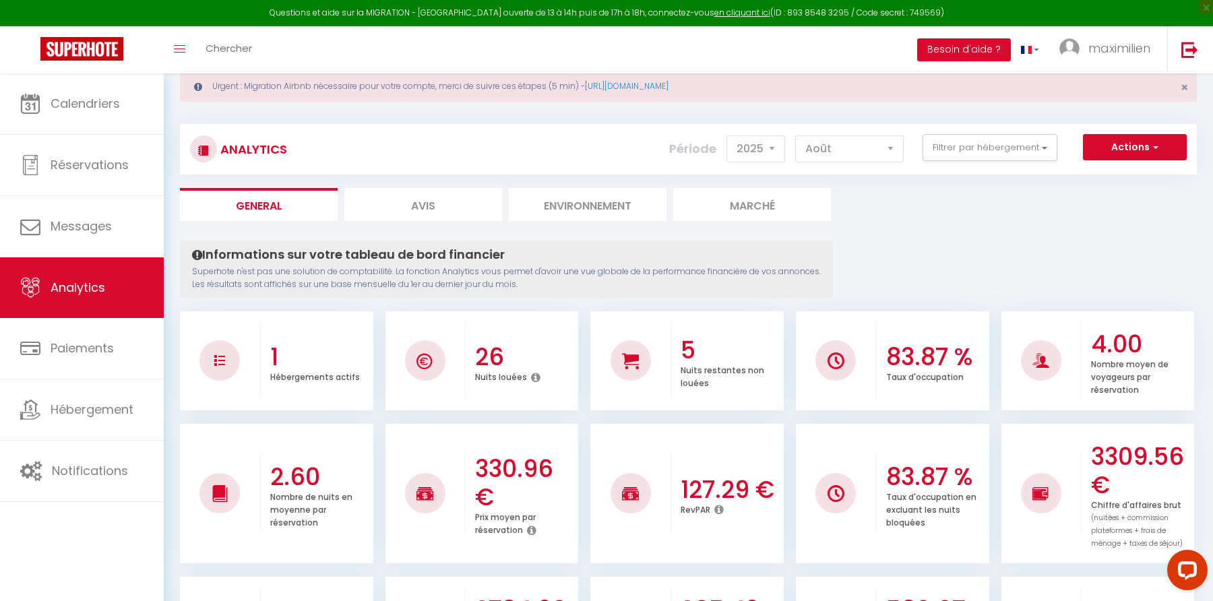
scroll to position [0, 0]
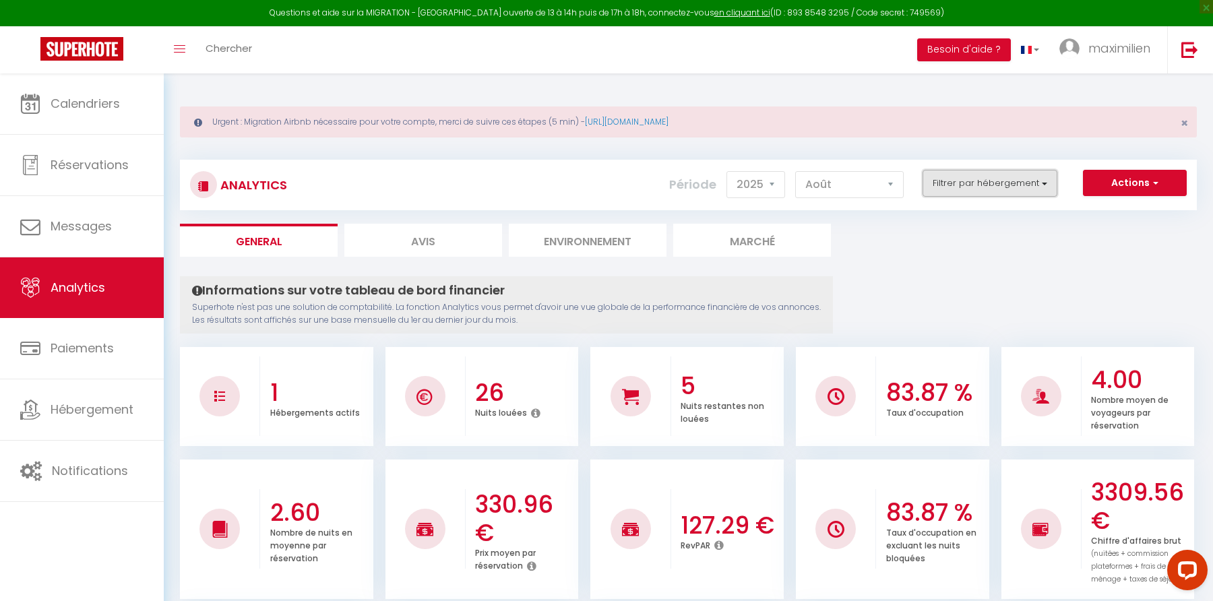
click at [982, 179] on button "Filtrer par hébergement" at bounding box center [989, 183] width 135 height 27
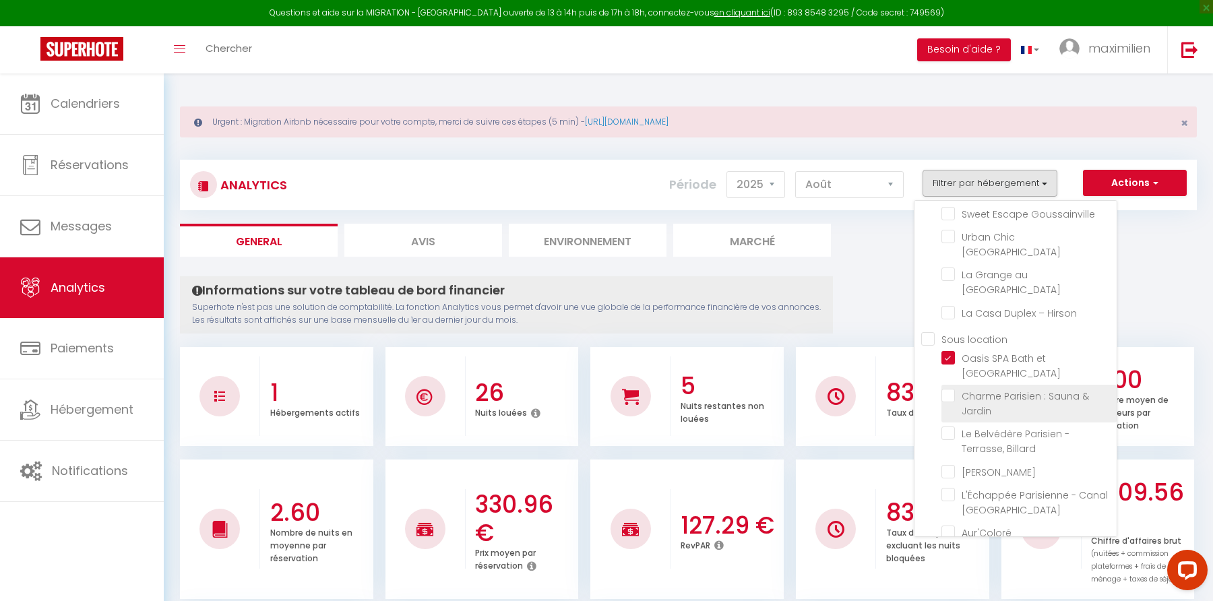
click at [949, 389] on Jardin "checkbox" at bounding box center [1028, 395] width 175 height 13
checkbox Jardin "true"
checkbox Prestige "false"
checkbox Ravenel "false"
checkbox Beaumontois "false"
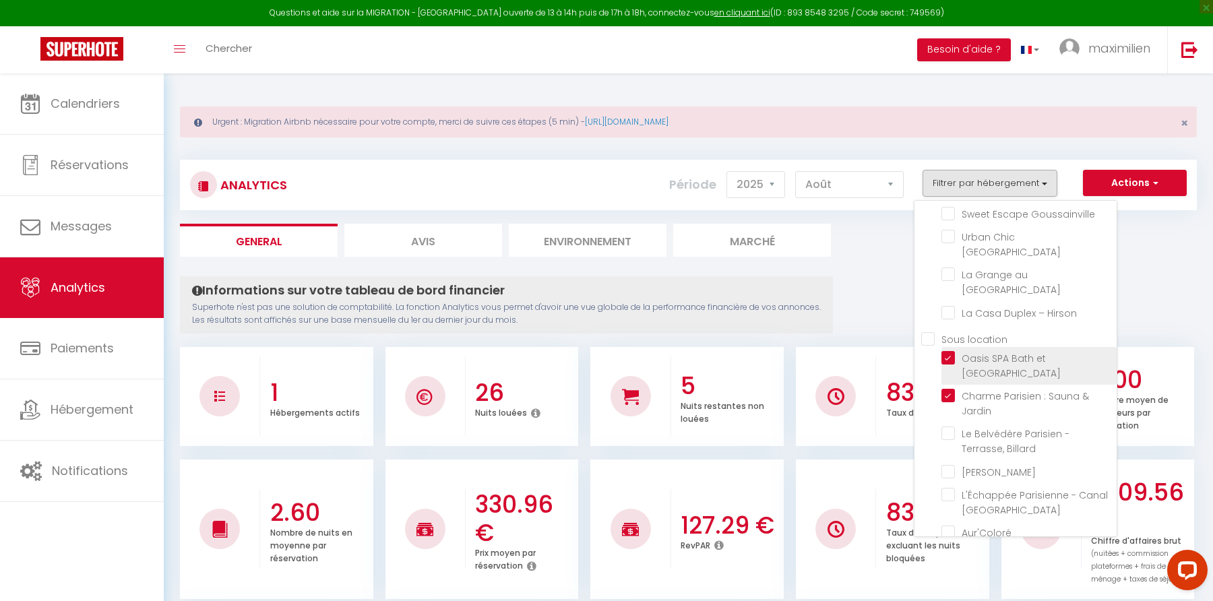
checkbox Goussainville "false"
checkbox d\'Époque "false"
checkbox Repos "false"
checkbox Goussainville "false"
checkbox Paris "false"
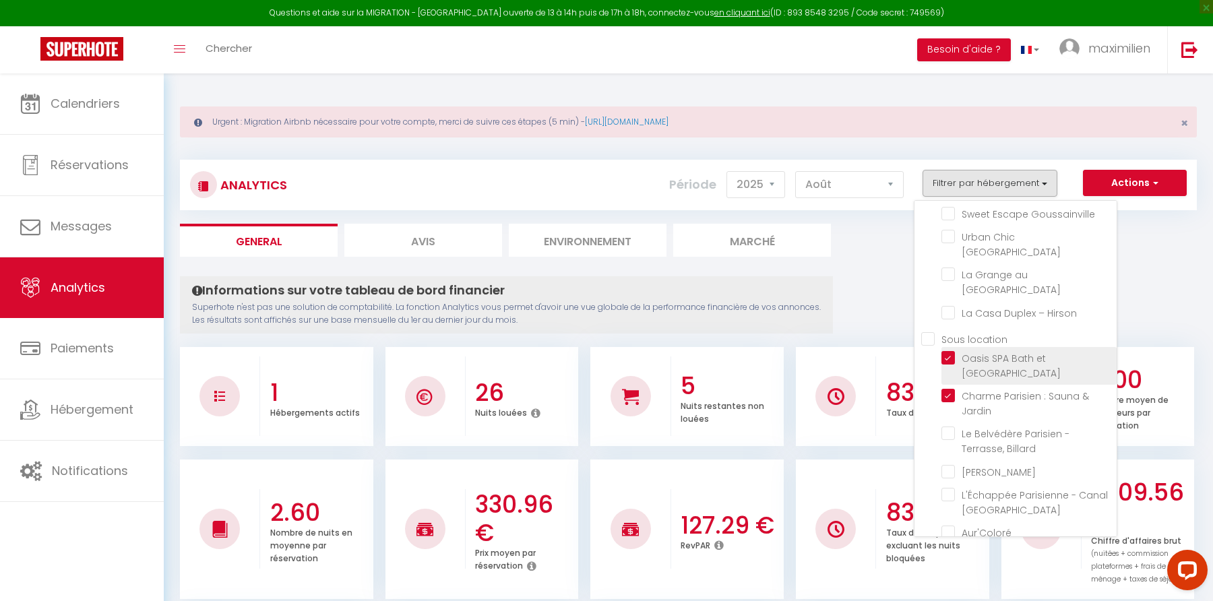
checkbox Parc "false"
checkbox Hirson "false"
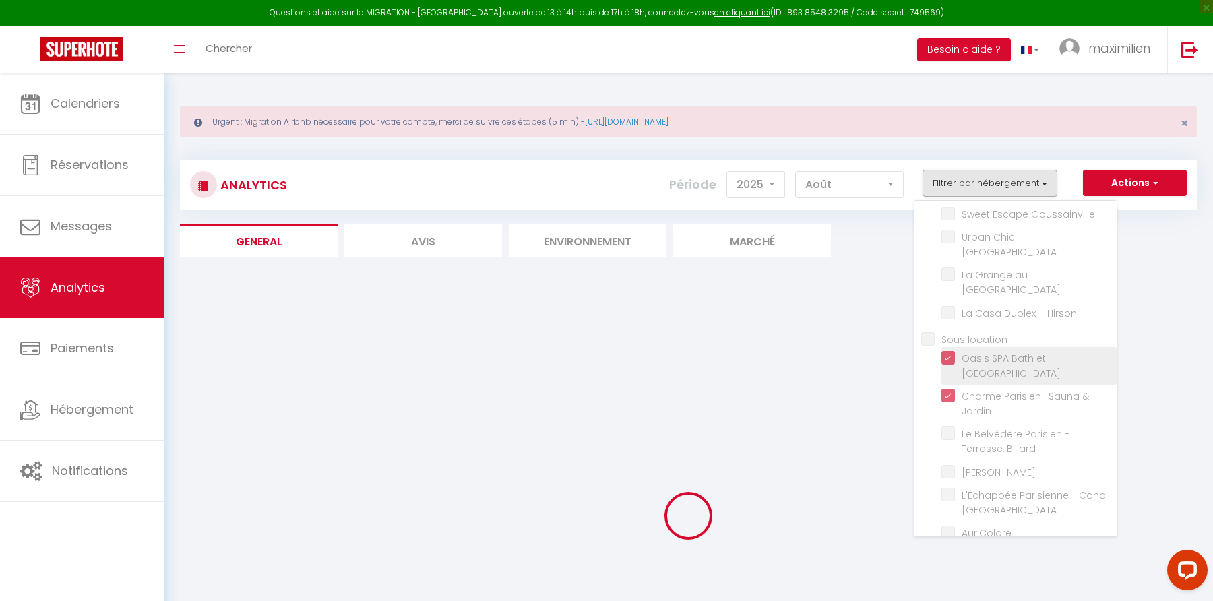
checkbox Prestige "false"
checkbox Ravenel "false"
checkbox Beaumontois "false"
checkbox Goussainville "false"
checkbox d\'Époque "false"
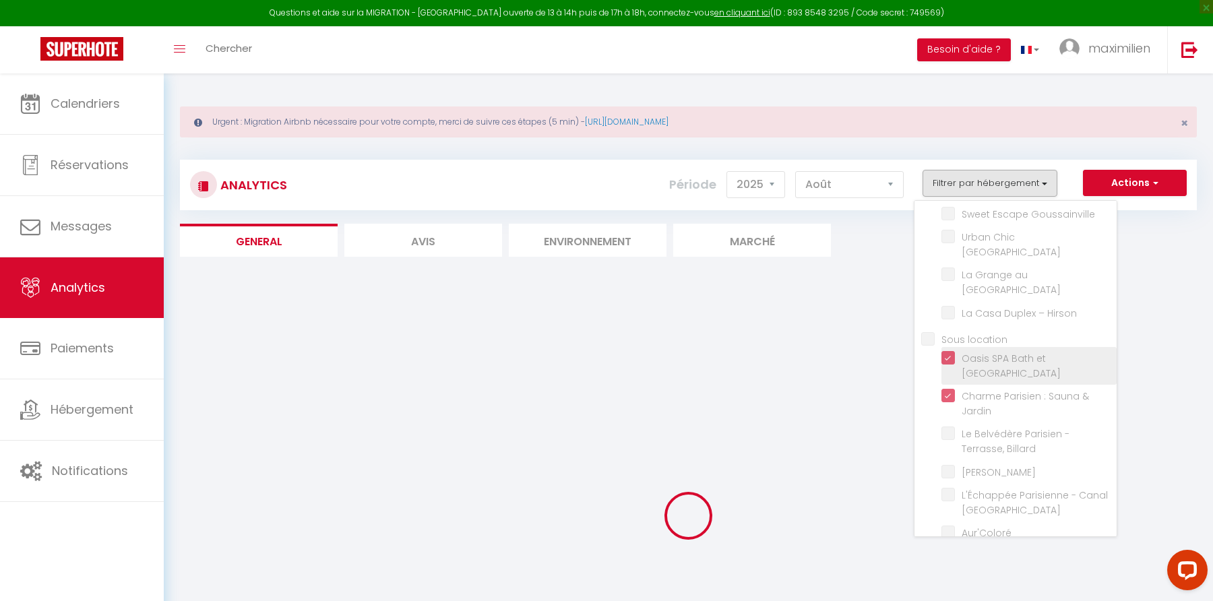
checkbox Repos "false"
checkbox Goussainville "false"
checkbox Paris "false"
checkbox Parc "false"
checkbox Hirson "false"
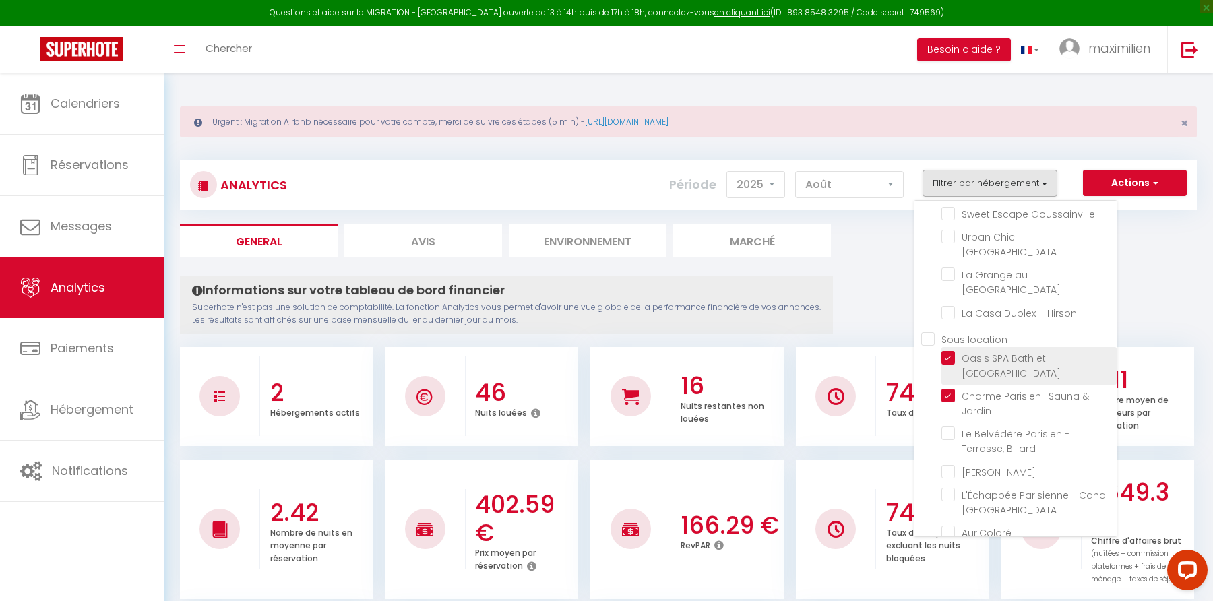
click at [951, 351] on Parisien "checkbox" at bounding box center [1028, 357] width 175 height 13
checkbox Parisien "false"
checkbox Prestige "false"
checkbox Ravenel "false"
checkbox Beaumontois "false"
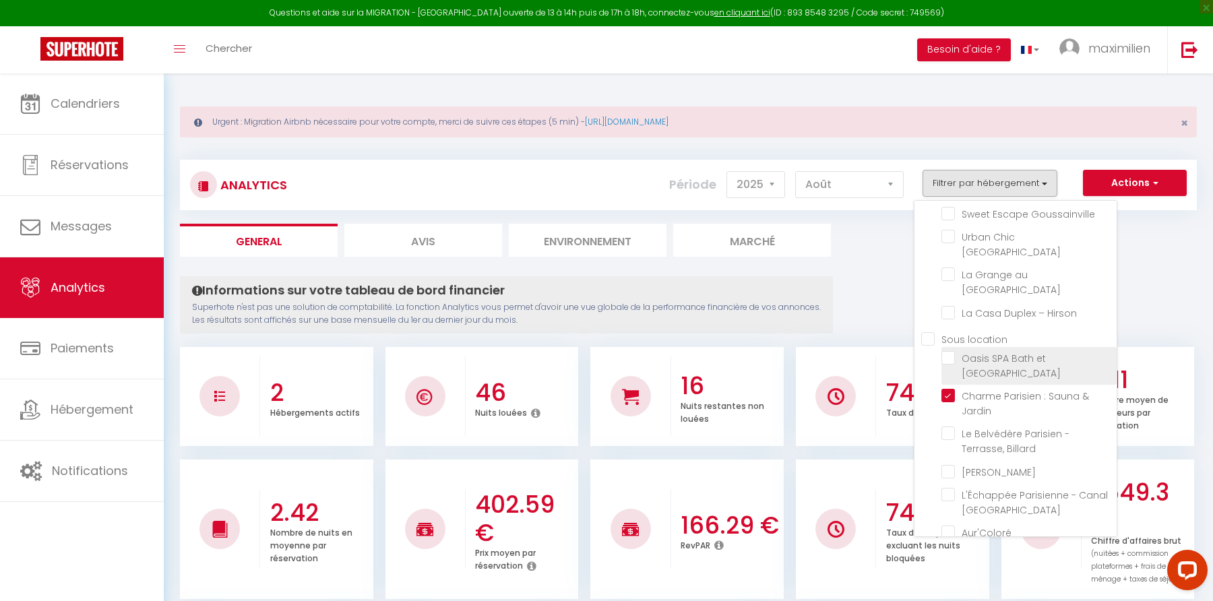
checkbox Goussainville "false"
checkbox d\'Époque "false"
checkbox Repos "false"
checkbox Goussainville "false"
checkbox Paris "false"
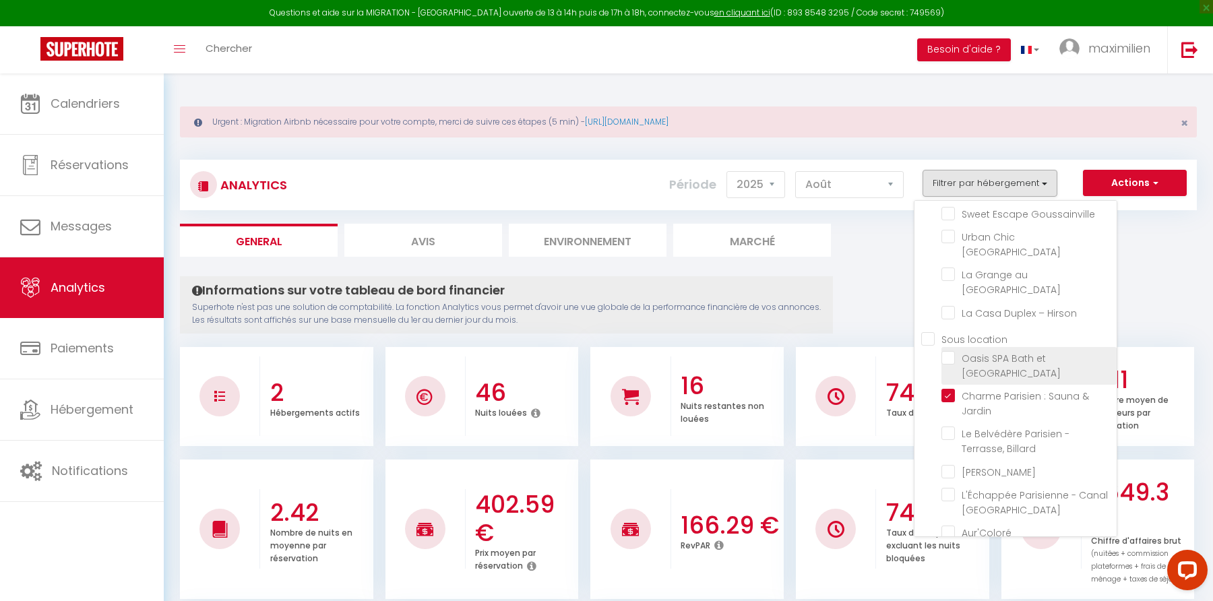
checkbox Parc "false"
checkbox Hirson "false"
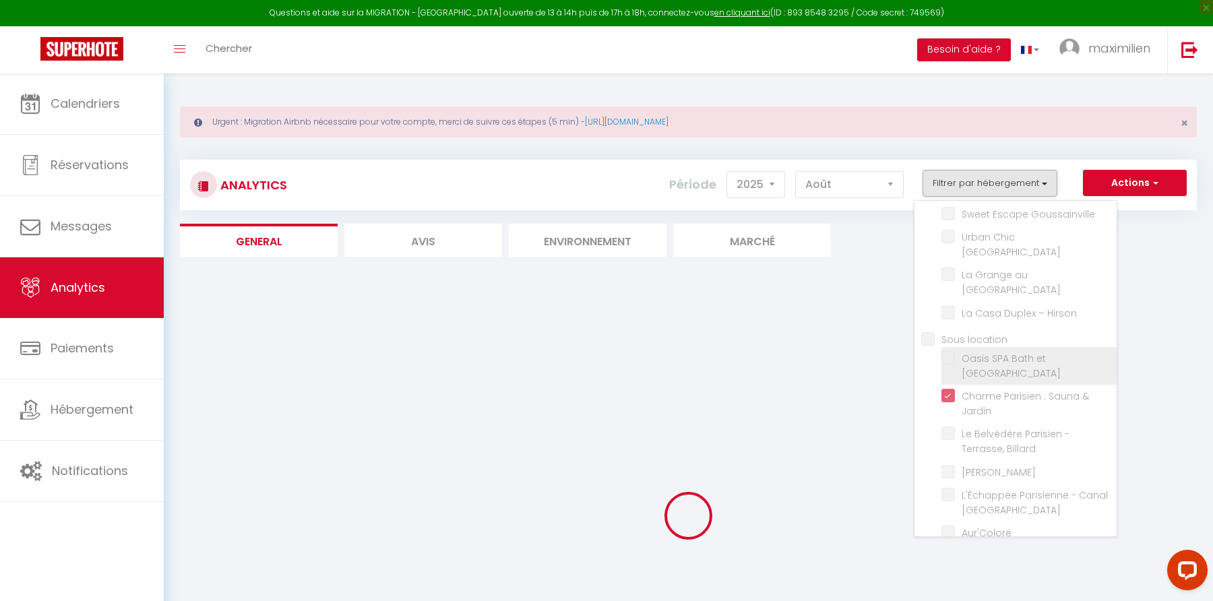
checkbox Prestige "false"
checkbox Ravenel "false"
checkbox Beaumontois "false"
checkbox Goussainville "false"
checkbox d\'Époque "false"
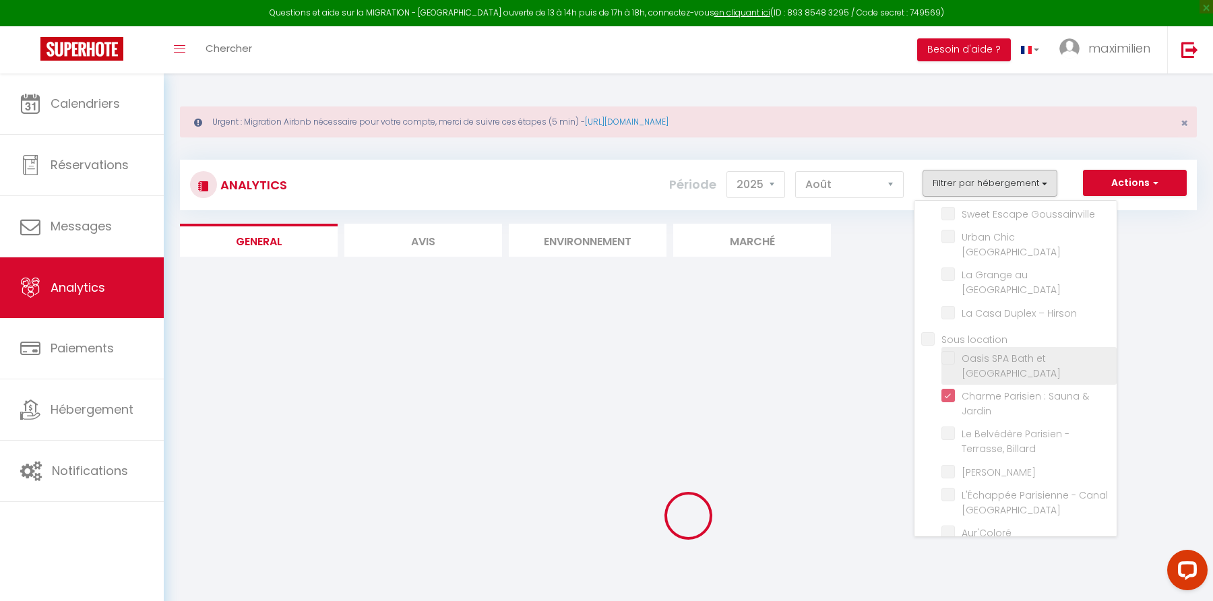
checkbox Repos "false"
checkbox Goussainville "false"
checkbox Paris "false"
checkbox Parc "false"
checkbox Hirson "false"
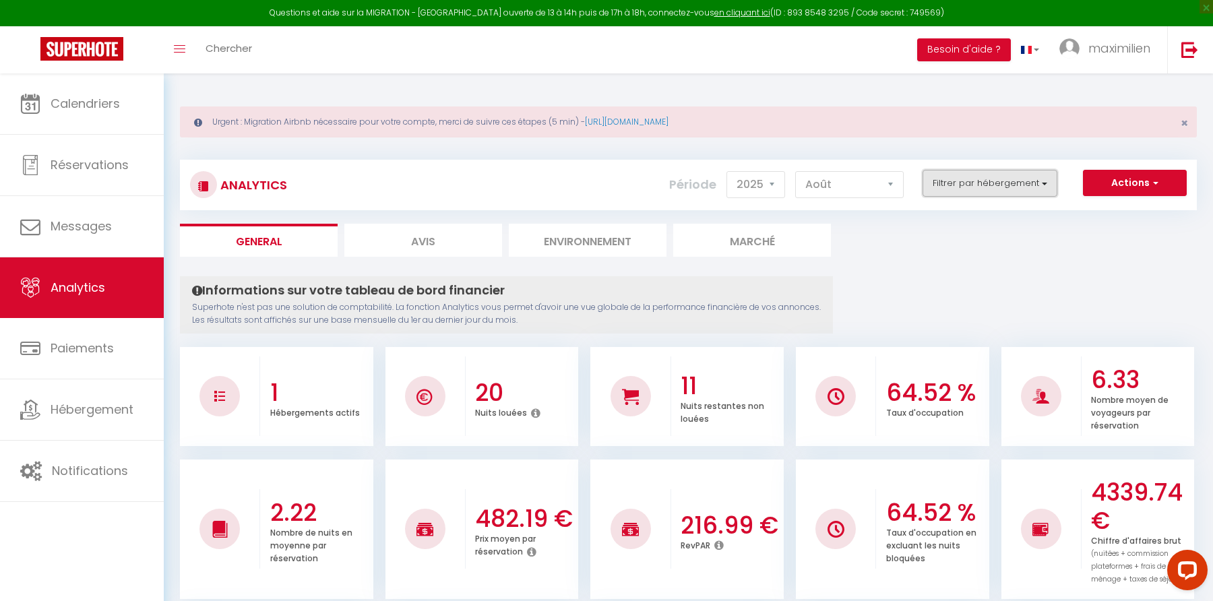
click at [935, 181] on button "Filtrer par hébergement" at bounding box center [989, 183] width 135 height 27
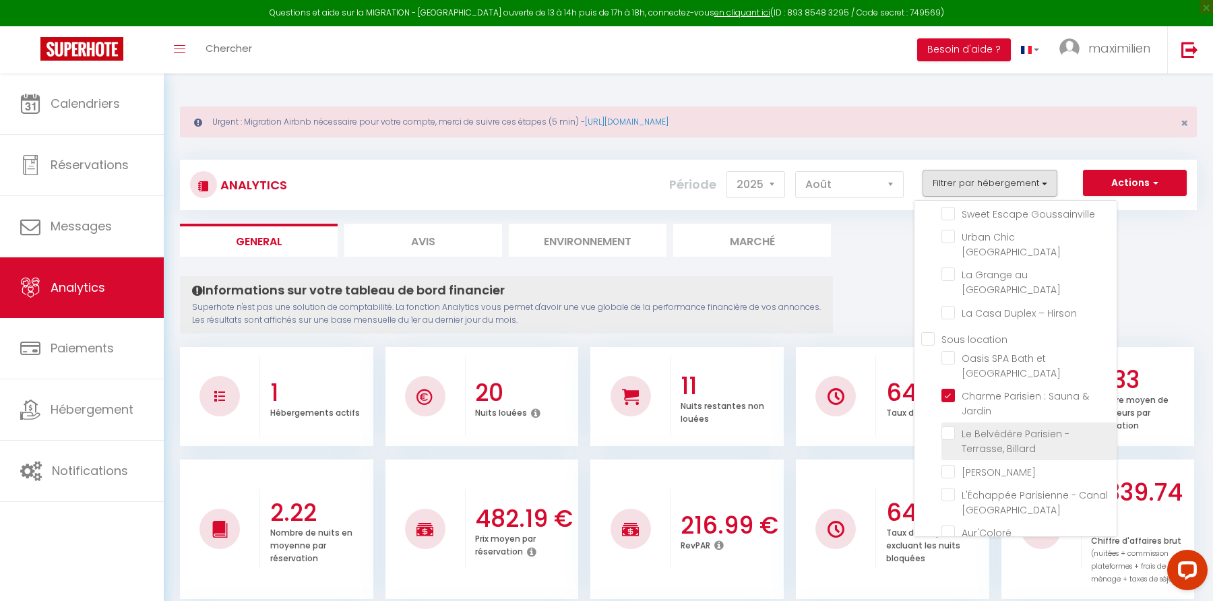
click at [947, 427] on Billard "checkbox" at bounding box center [1028, 433] width 175 height 13
checkbox Billard "true"
checkbox Prestige "false"
checkbox Ravenel "false"
checkbox Beaumontois "false"
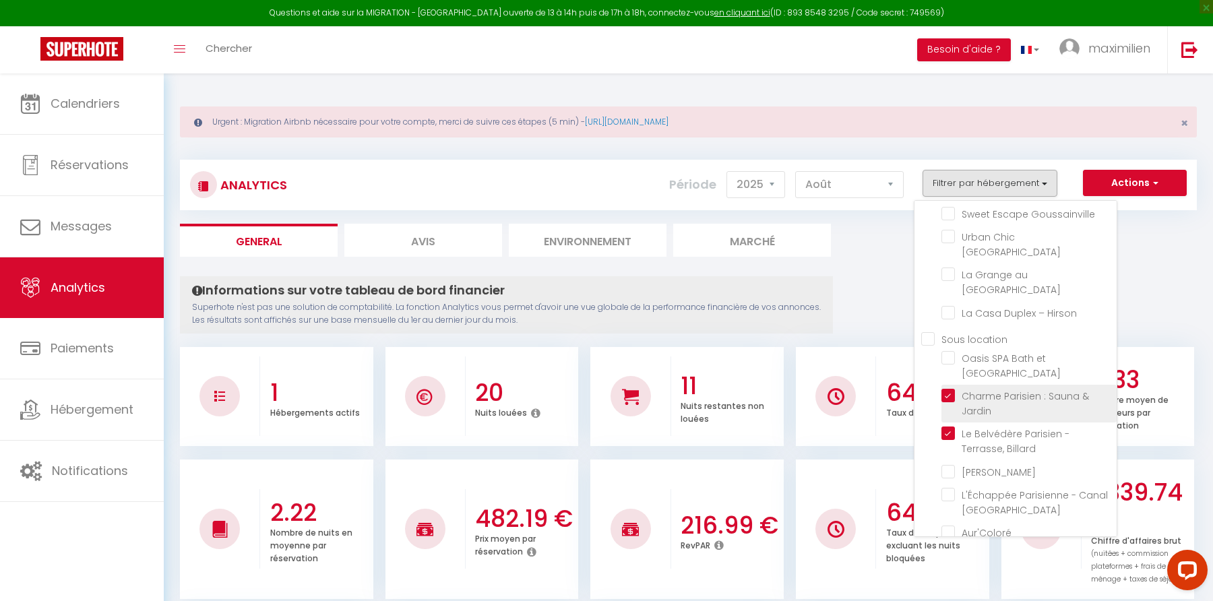
checkbox Goussainville "false"
checkbox d\'Époque "false"
checkbox Repos "false"
checkbox Goussainville "false"
checkbox Paris "false"
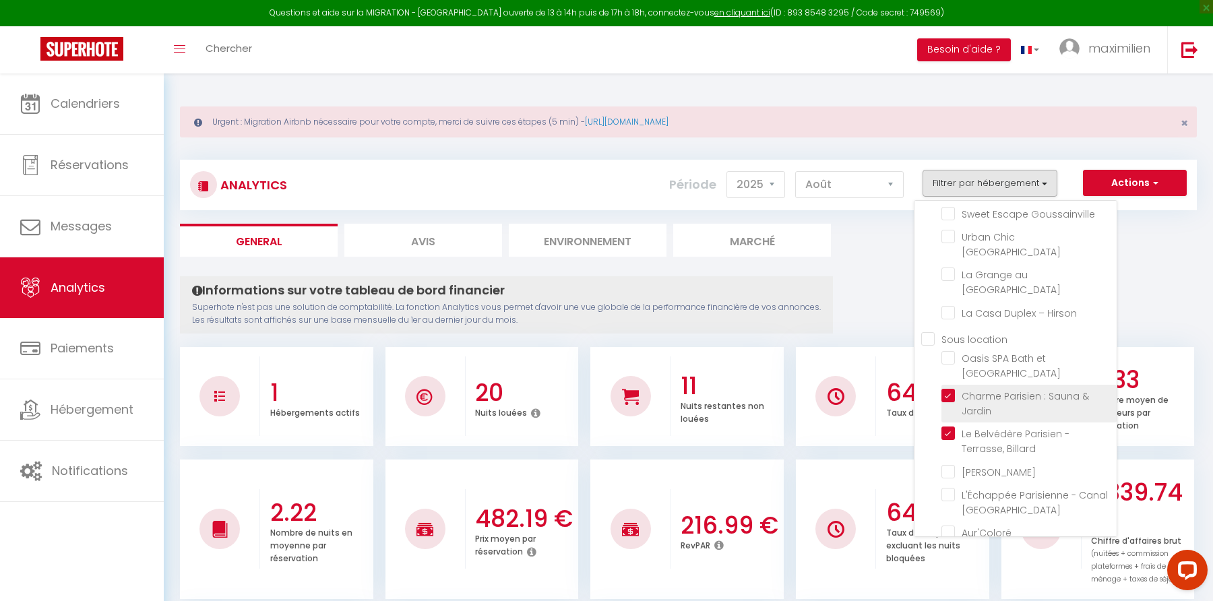
checkbox Parc "false"
checkbox Hirson "false"
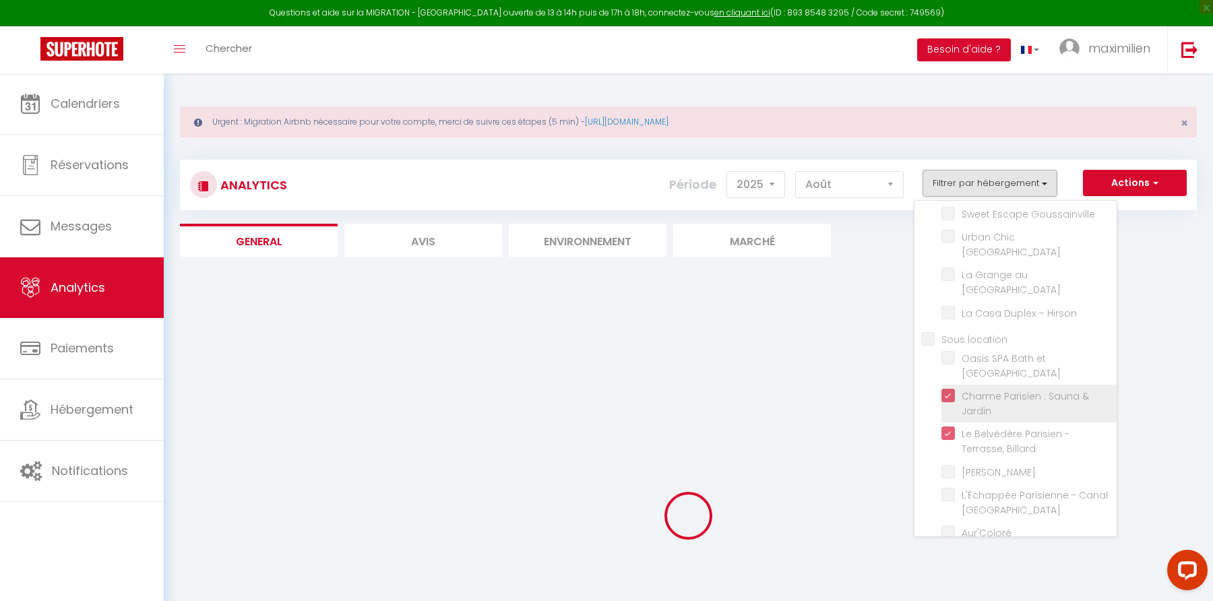
checkbox Prestige "false"
checkbox Ravenel "false"
checkbox Beaumontois "false"
checkbox Goussainville "false"
checkbox d\'Époque "false"
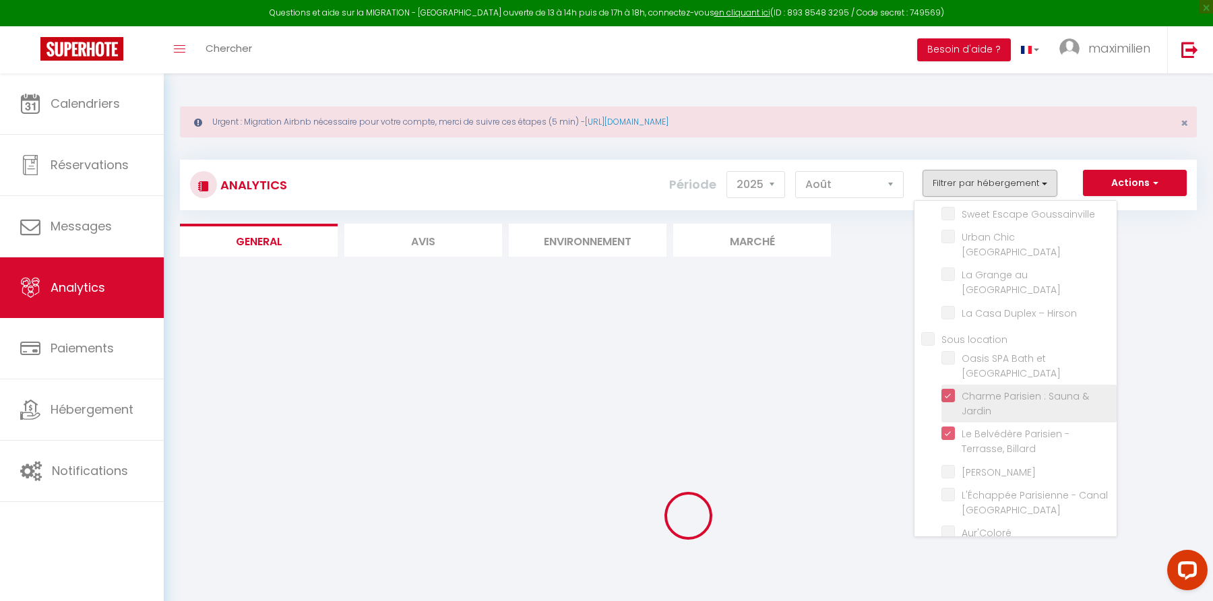
checkbox Repos "false"
checkbox Goussainville "false"
checkbox Paris "false"
checkbox Parc "false"
checkbox Hirson "false"
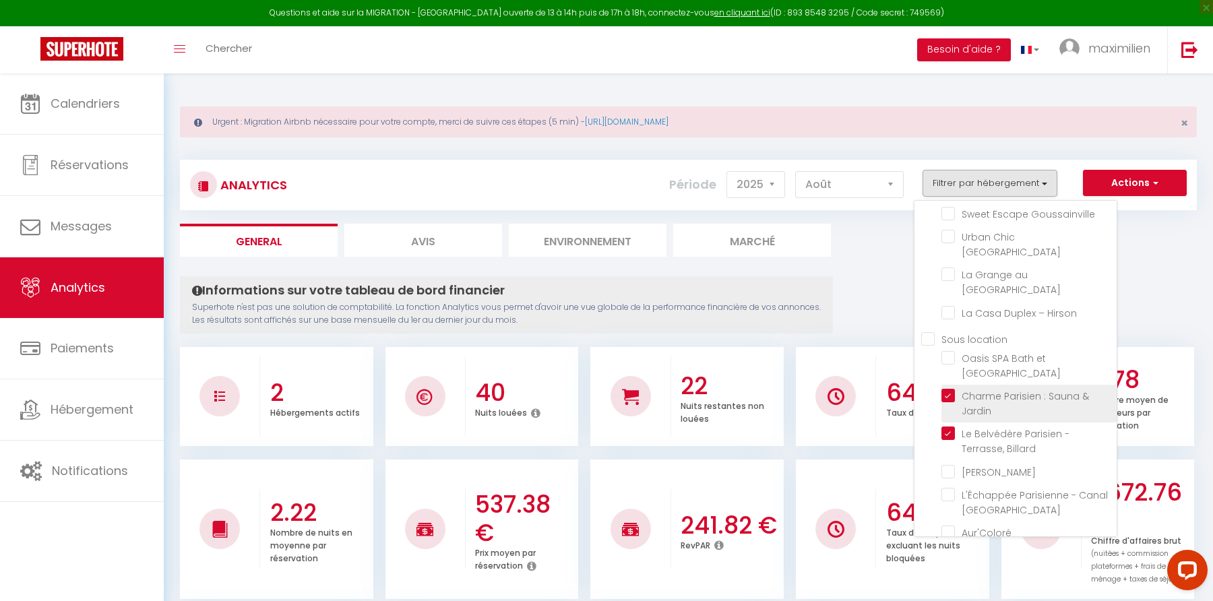
click at [948, 389] on Jardin "checkbox" at bounding box center [1028, 395] width 175 height 13
checkbox Jardin "false"
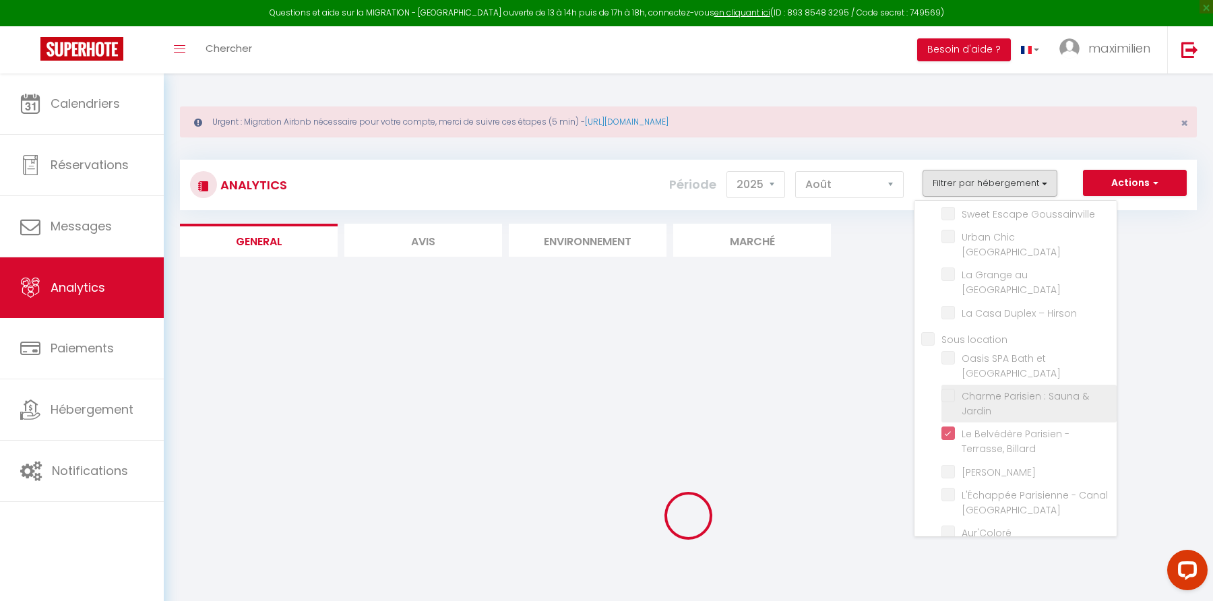
checkbox Prestige "false"
checkbox Ravenel "false"
checkbox Beaumontois "false"
checkbox Goussainville "false"
checkbox d\'Époque "false"
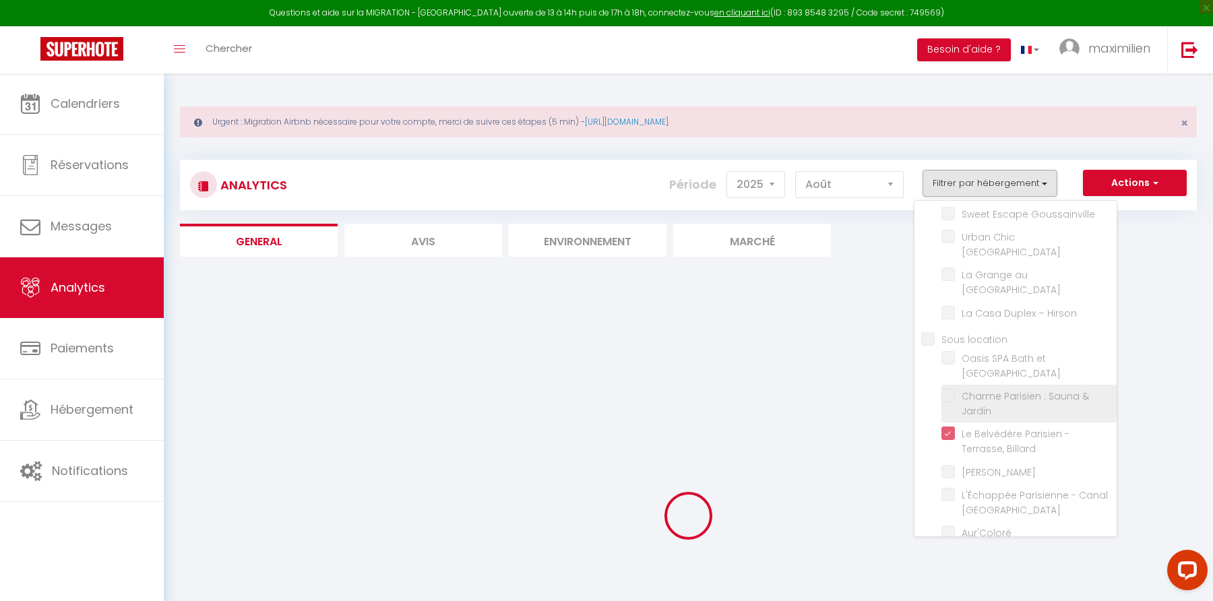
checkbox Repos "false"
checkbox Goussainville "false"
checkbox Paris "false"
checkbox Parc "false"
checkbox Hirson "false"
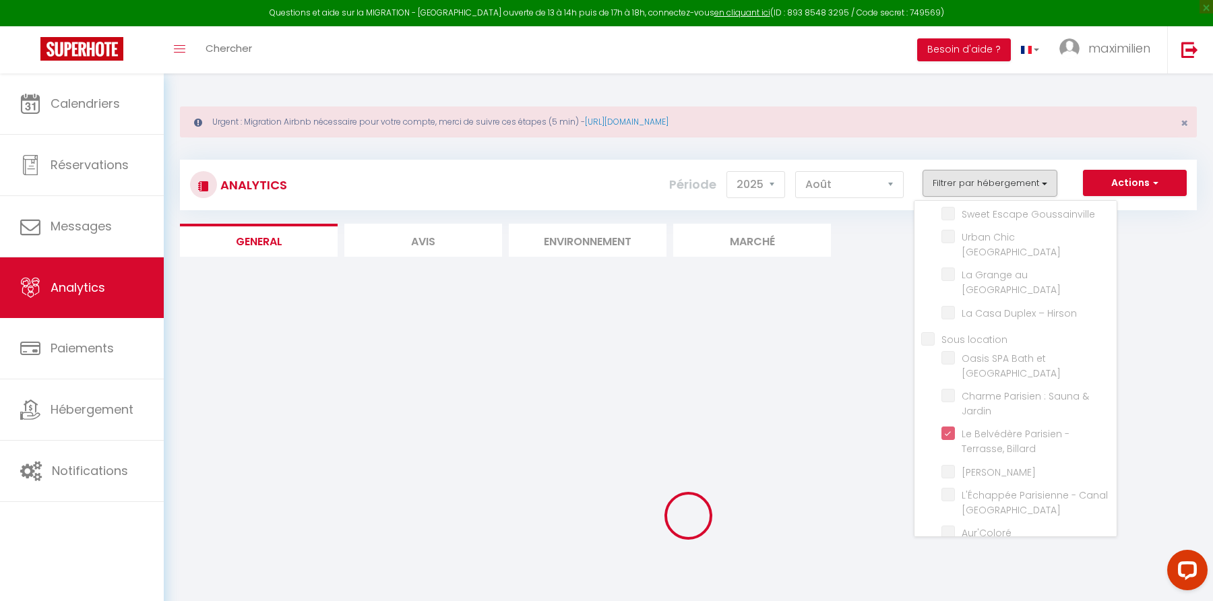
checkbox Prestige "false"
checkbox Ravenel "false"
checkbox Beaumontois "false"
checkbox Goussainville "false"
checkbox d\'Époque "false"
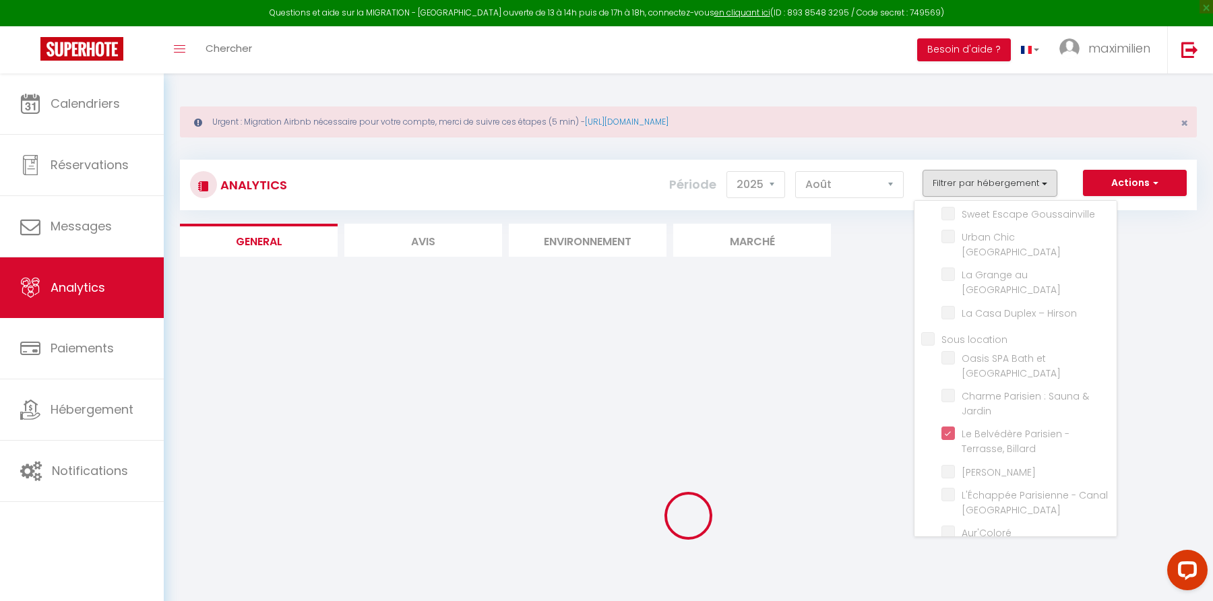
checkbox Repos "false"
checkbox Goussainville "false"
checkbox Paris "false"
checkbox Parc "false"
checkbox Hirson "false"
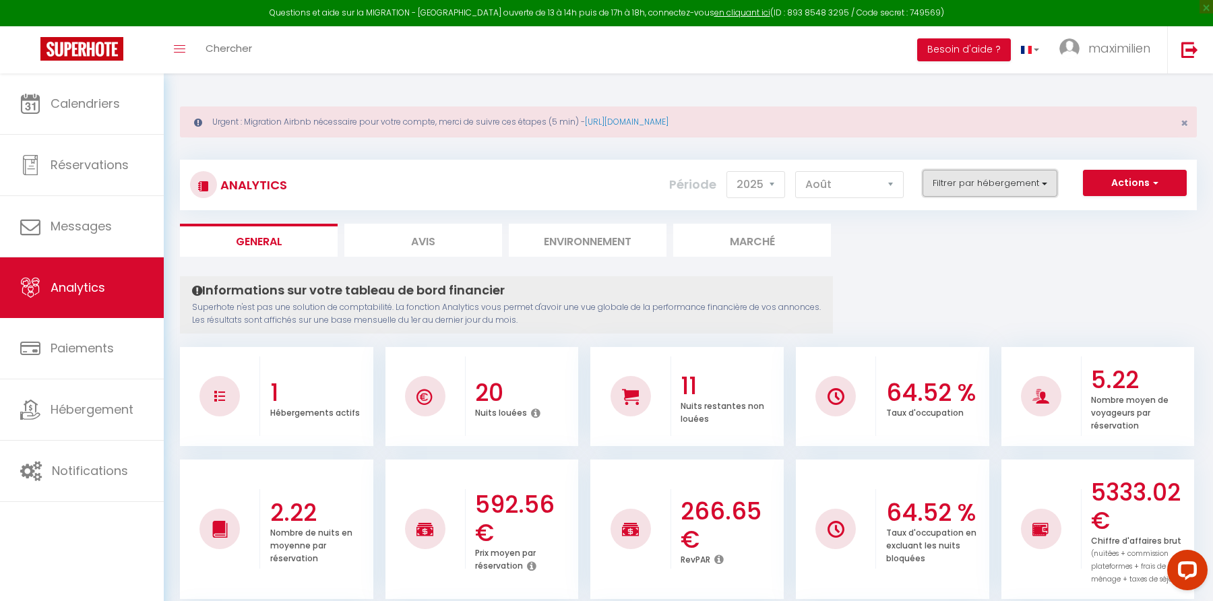
click at [947, 189] on button "Filtrer par hébergement" at bounding box center [989, 183] width 135 height 27
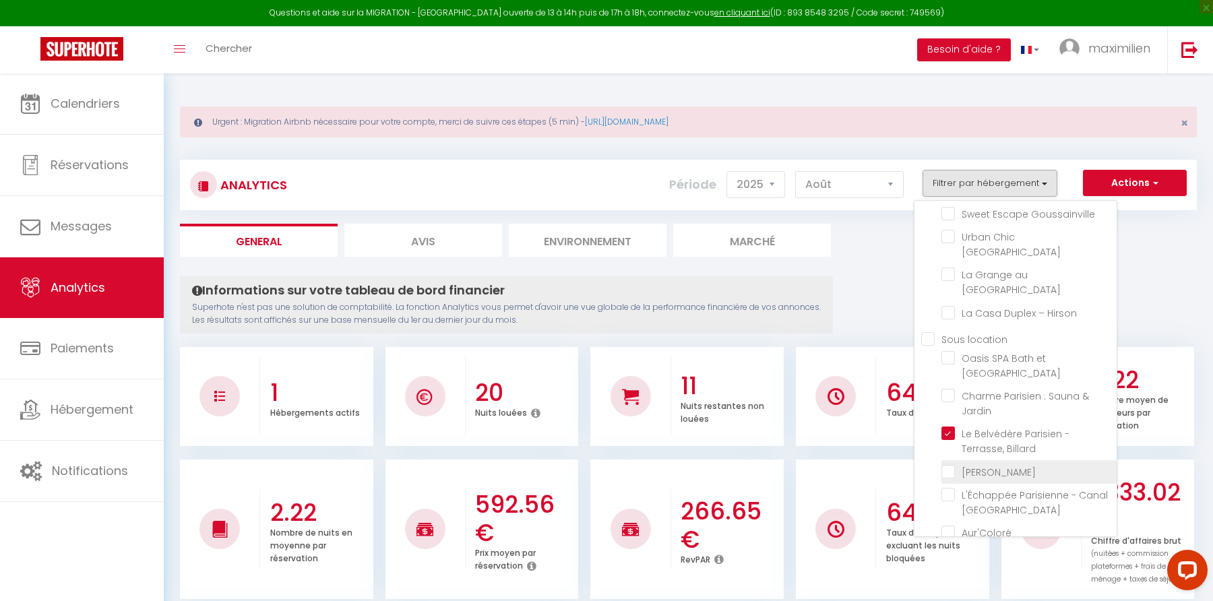
click at [951, 464] on Parisien "checkbox" at bounding box center [1028, 470] width 175 height 13
checkbox Parisien "true"
checkbox Prestige "false"
checkbox Ravenel "false"
checkbox Beaumontois "false"
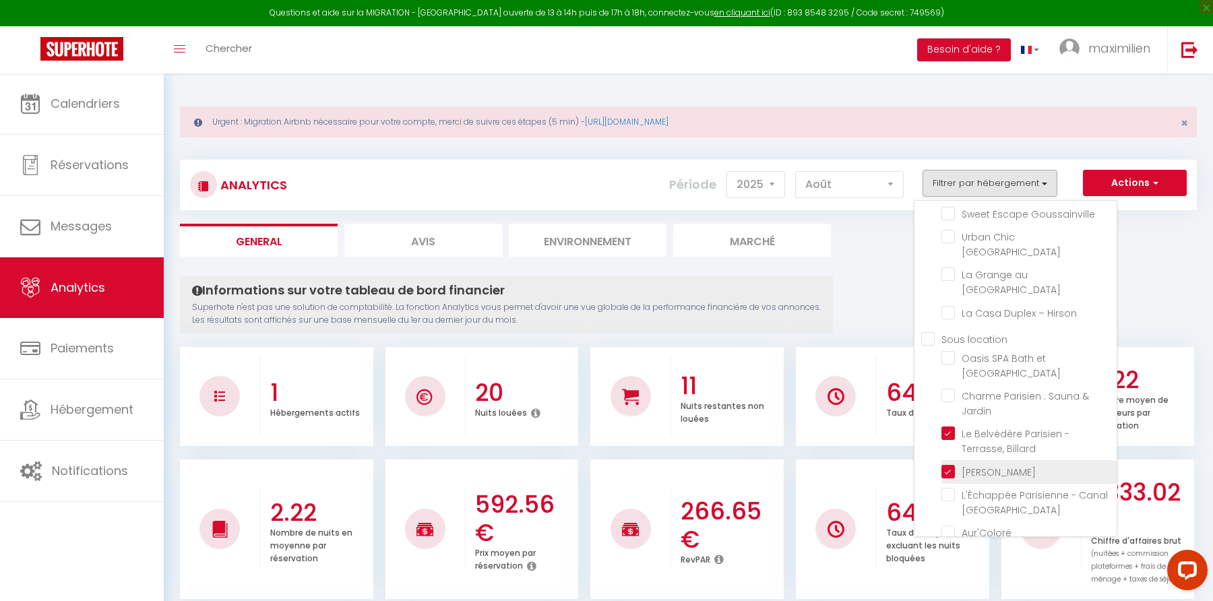
checkbox Goussainville "false"
checkbox d\'Époque "false"
checkbox Repos "false"
checkbox Goussainville "false"
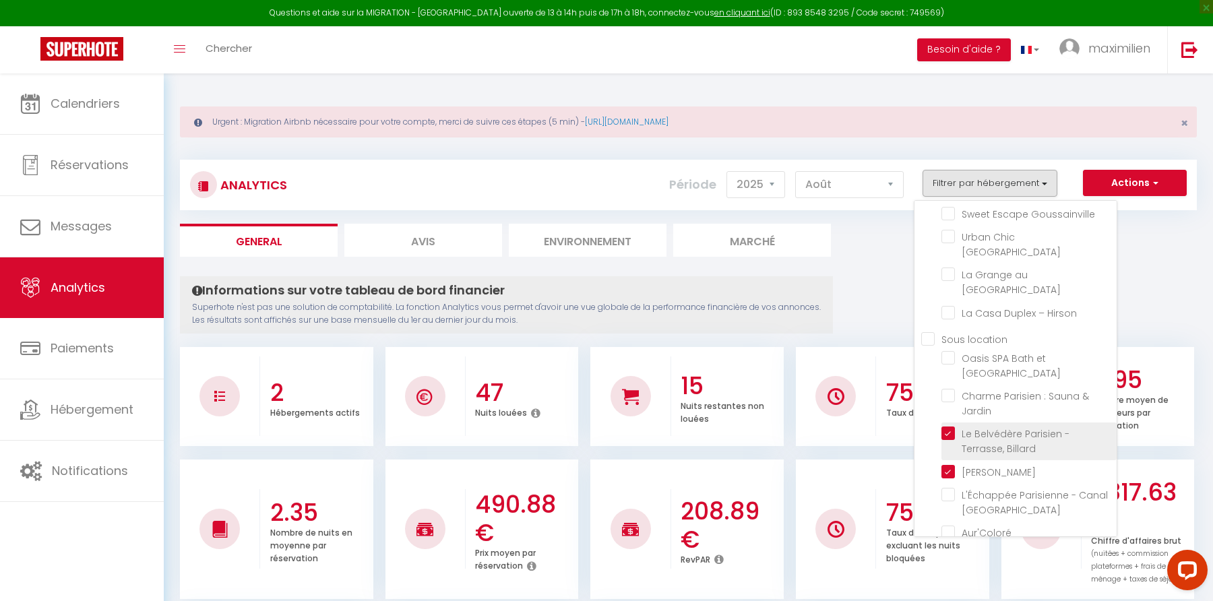
click at [951, 427] on Billard "checkbox" at bounding box center [1028, 433] width 175 height 13
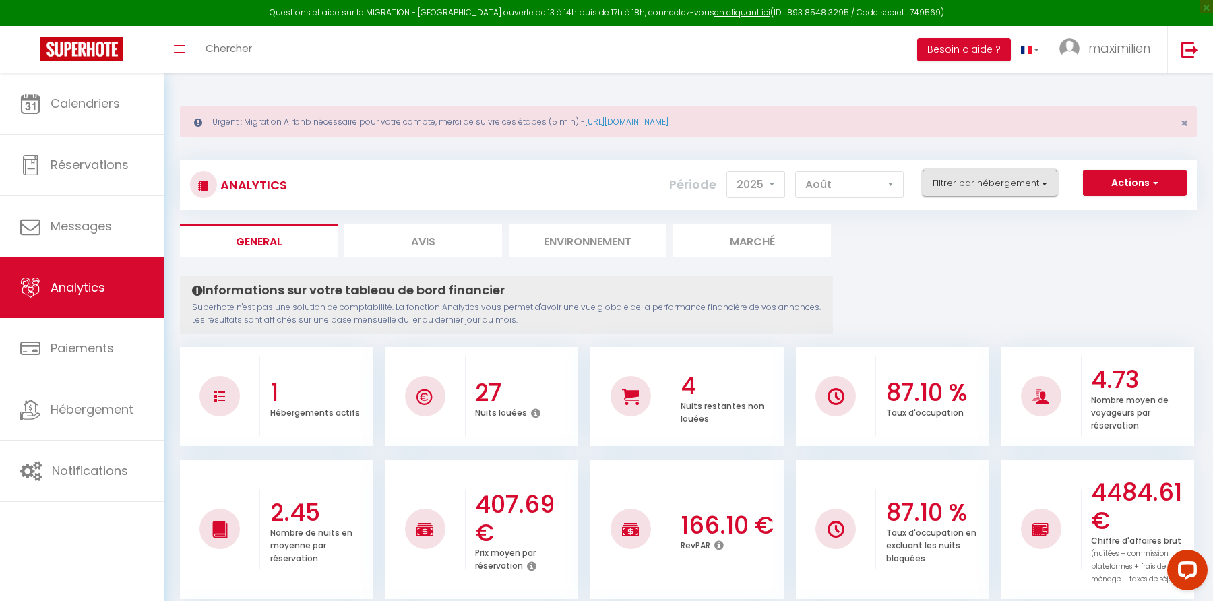
click at [956, 188] on button "Filtrer par hébergement" at bounding box center [989, 183] width 135 height 27
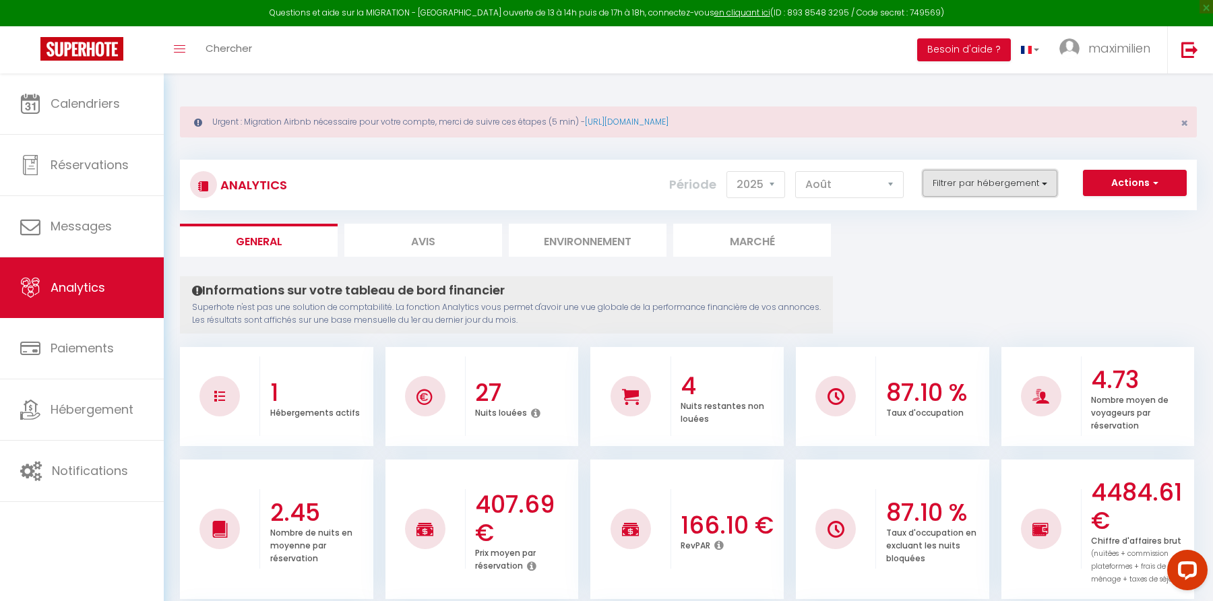
click at [955, 177] on button "Filtrer par hébergement" at bounding box center [989, 183] width 135 height 27
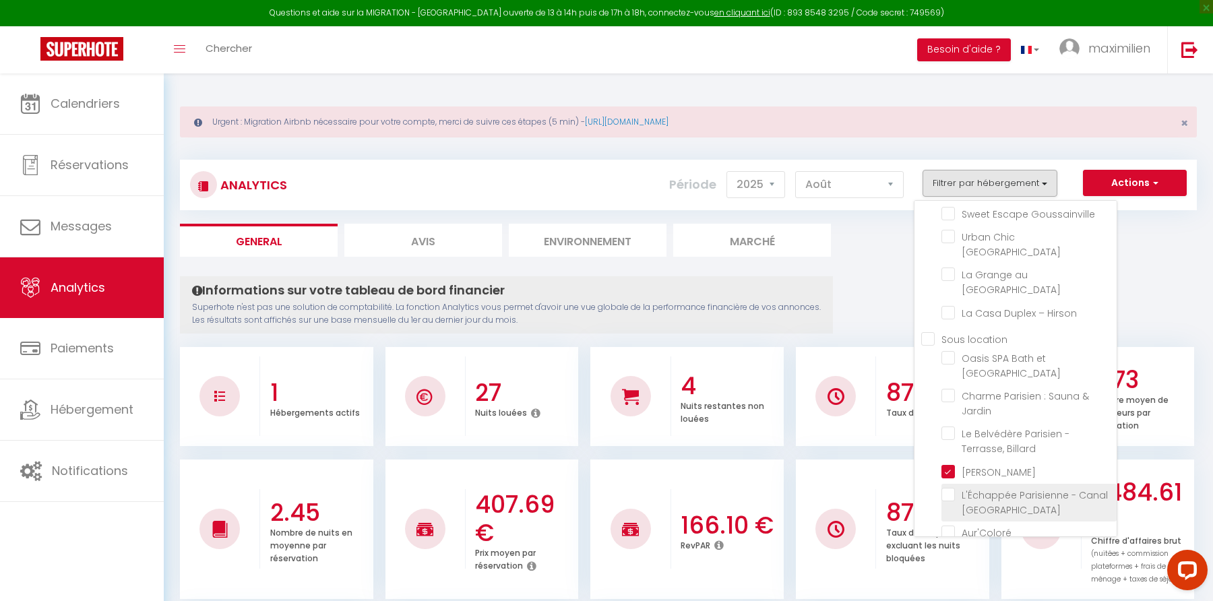
click at [949, 488] on St-Denis "checkbox" at bounding box center [1028, 494] width 175 height 13
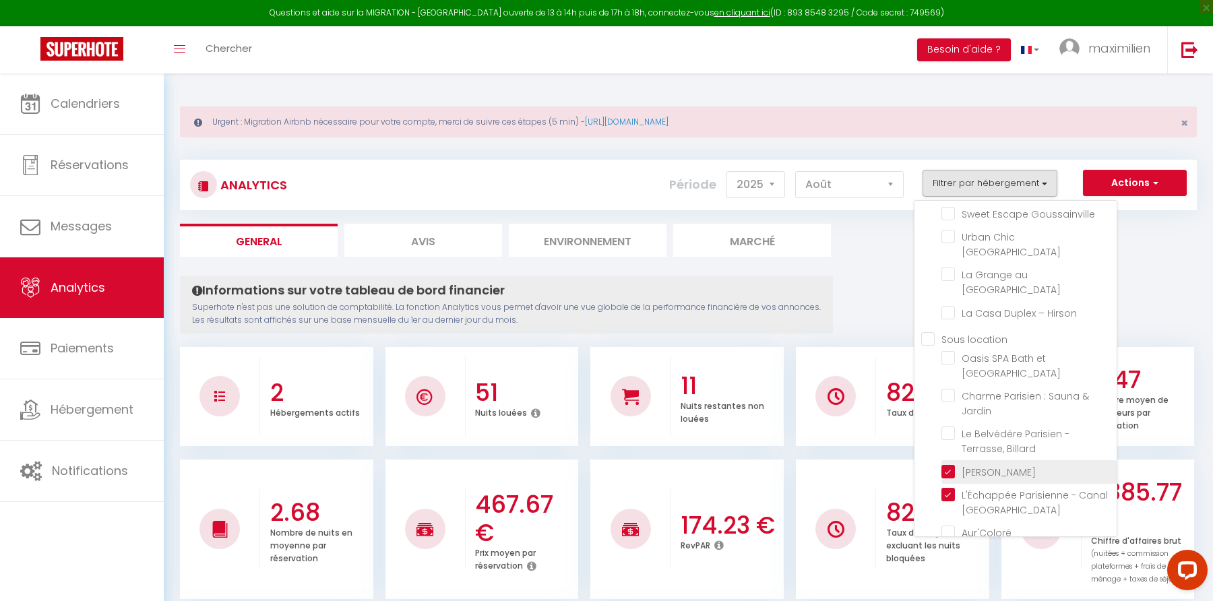
click at [948, 464] on Parisien "checkbox" at bounding box center [1028, 470] width 175 height 13
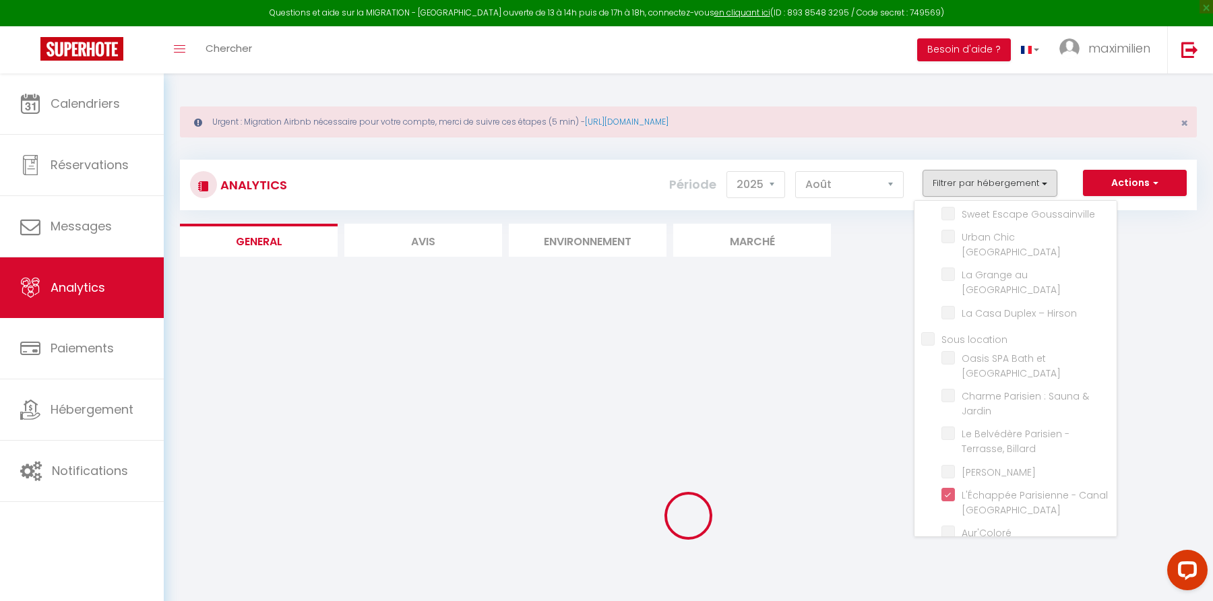
click at [0, 0] on div "Informations sur votre tableau de bord financier Superhote n'est pas une soluti…" at bounding box center [0, 0] width 0 height 0
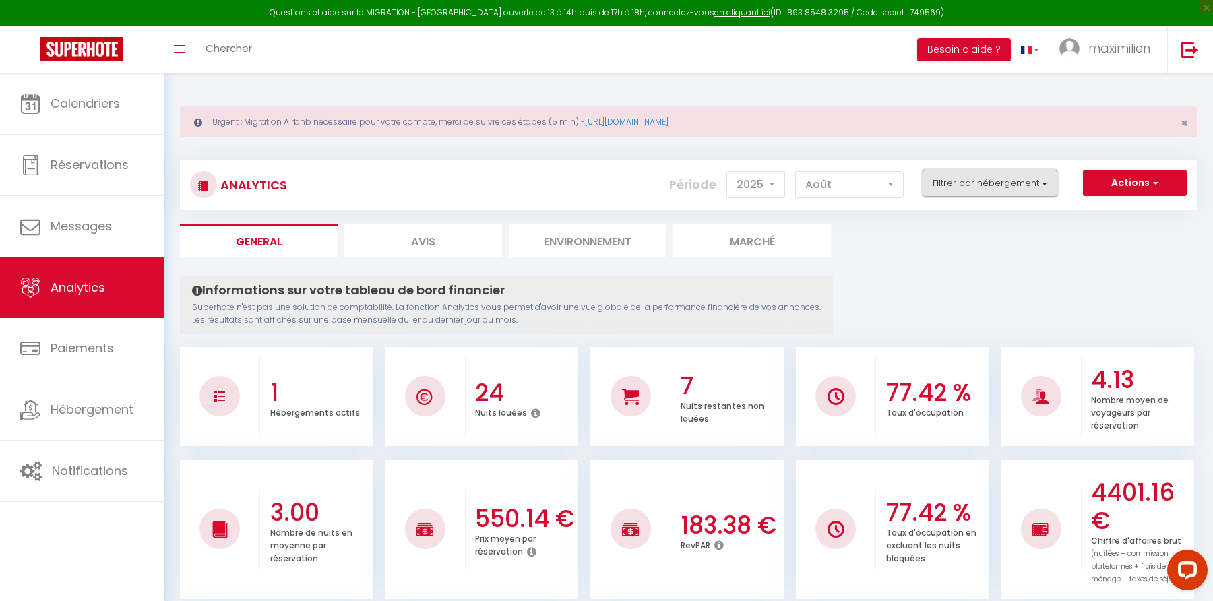
click at [956, 193] on button "Filtrer par hébergement" at bounding box center [989, 183] width 135 height 27
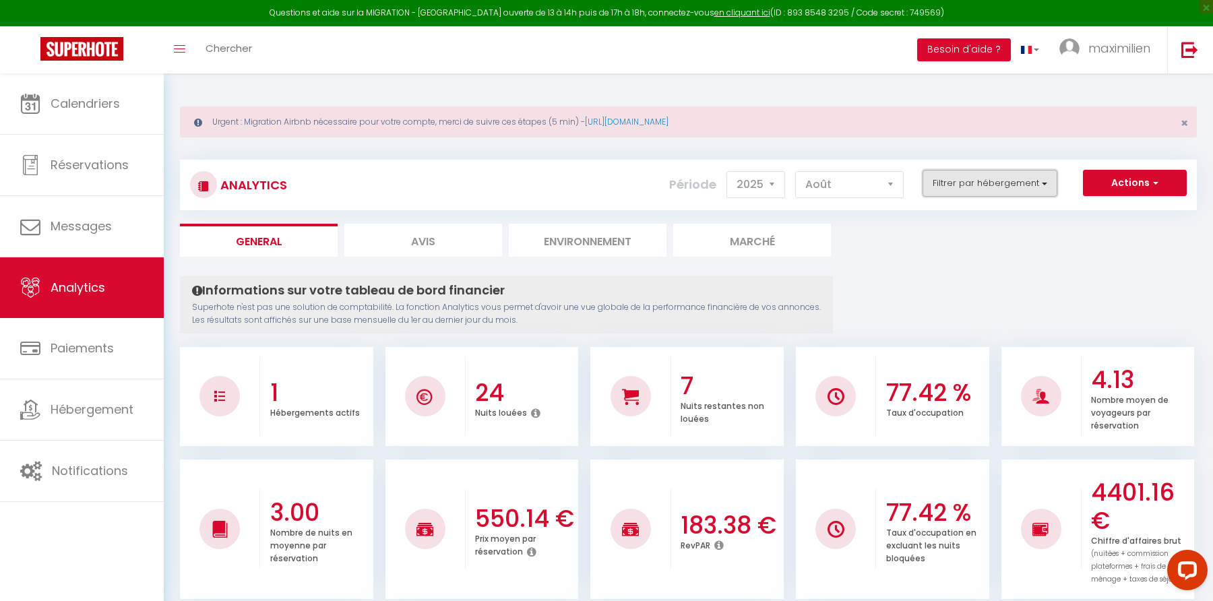
click at [958, 185] on button "Filtrer par hébergement" at bounding box center [989, 183] width 135 height 27
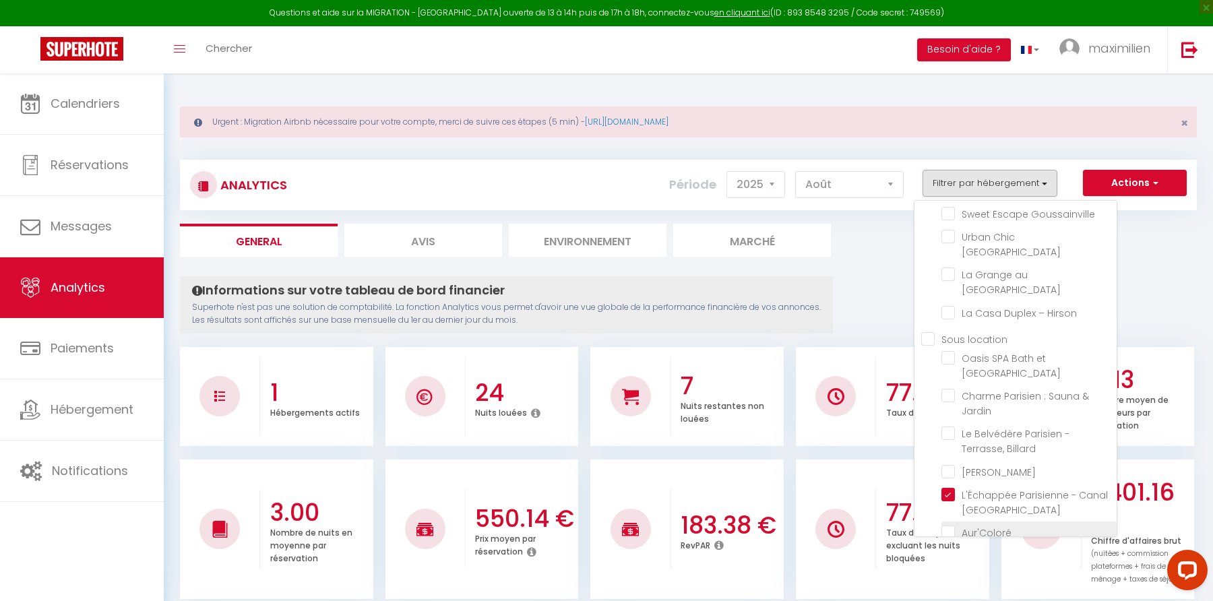
click at [949, 526] on Paris "checkbox" at bounding box center [1028, 532] width 175 height 13
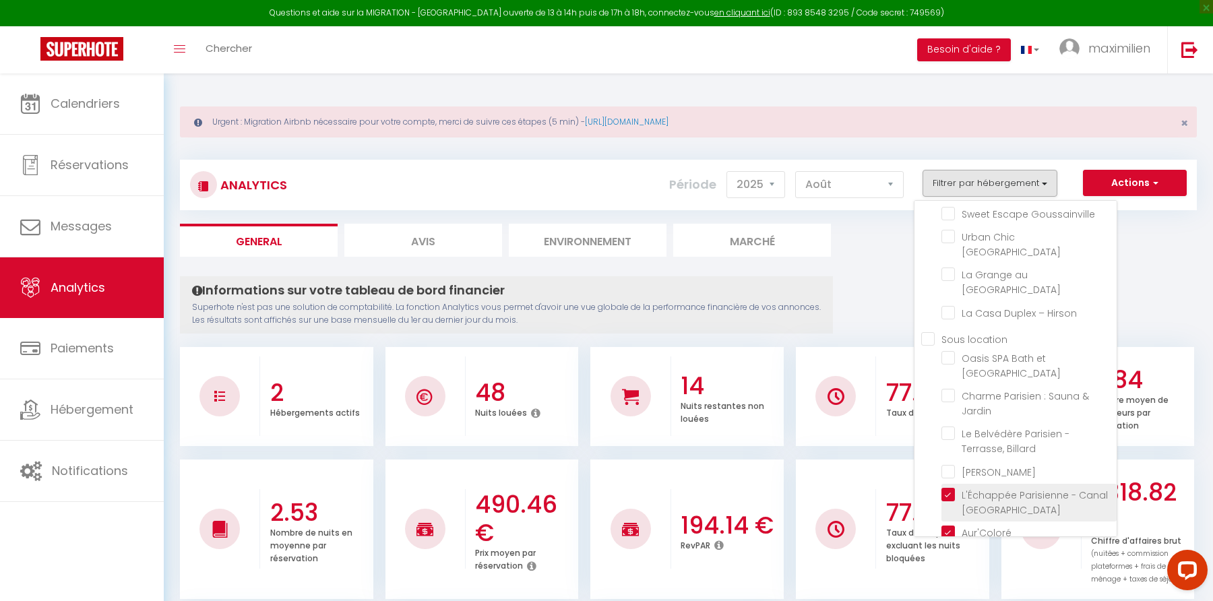
click at [952, 488] on St-Denis "checkbox" at bounding box center [1028, 494] width 175 height 13
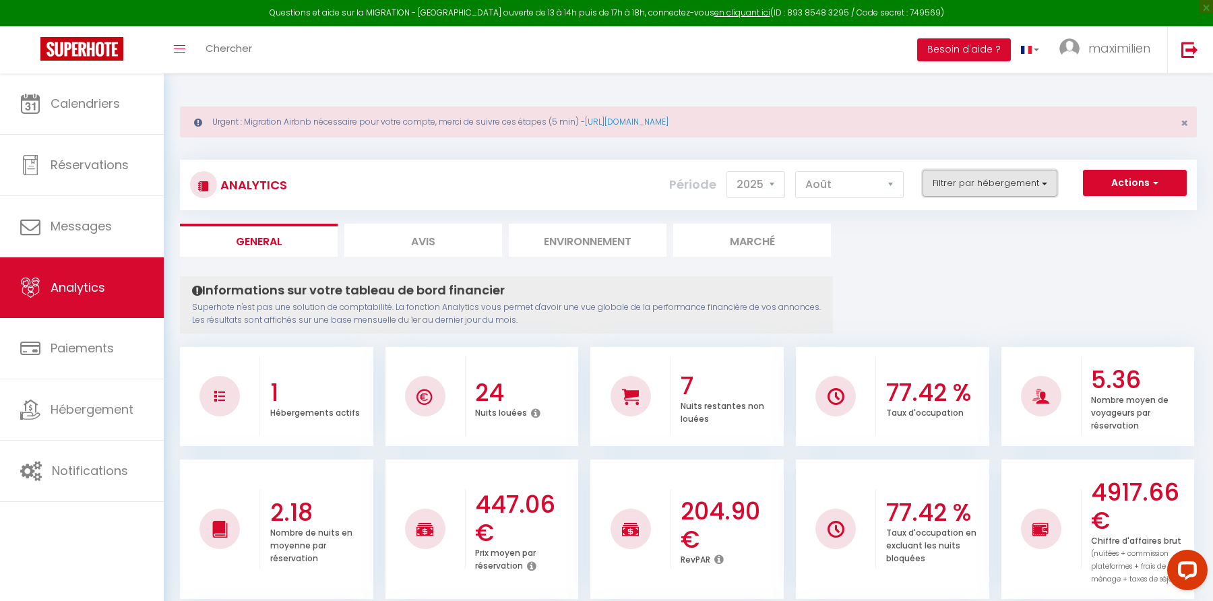
click at [959, 182] on button "Filtrer par hébergement" at bounding box center [989, 183] width 135 height 27
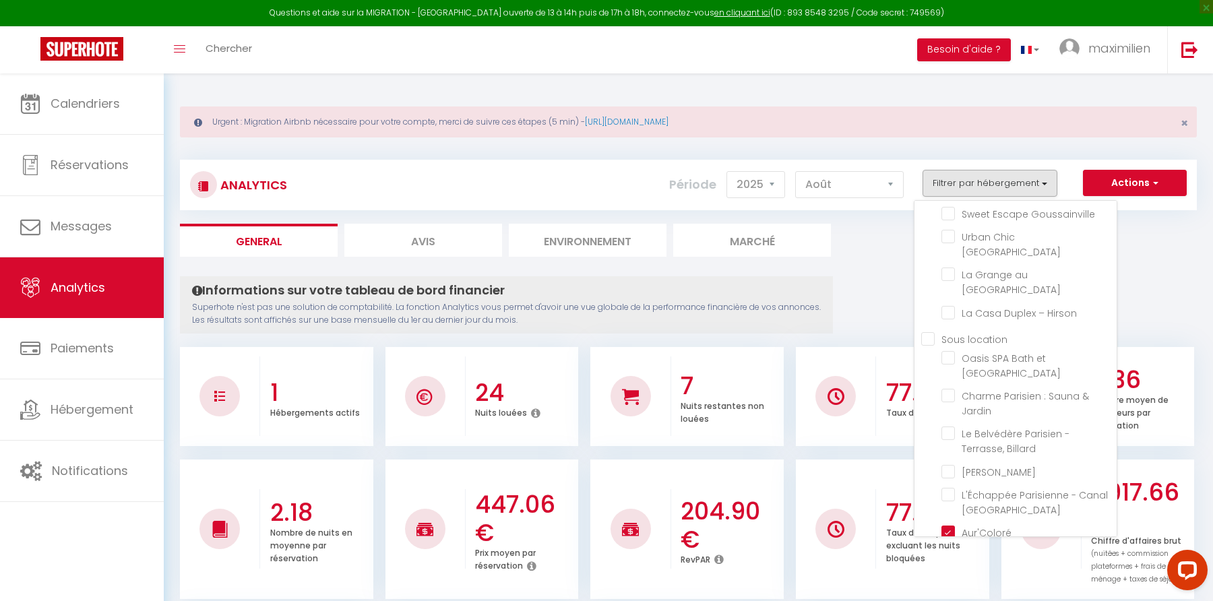
click at [952, 563] on Lumineux "checkbox" at bounding box center [1028, 569] width 175 height 13
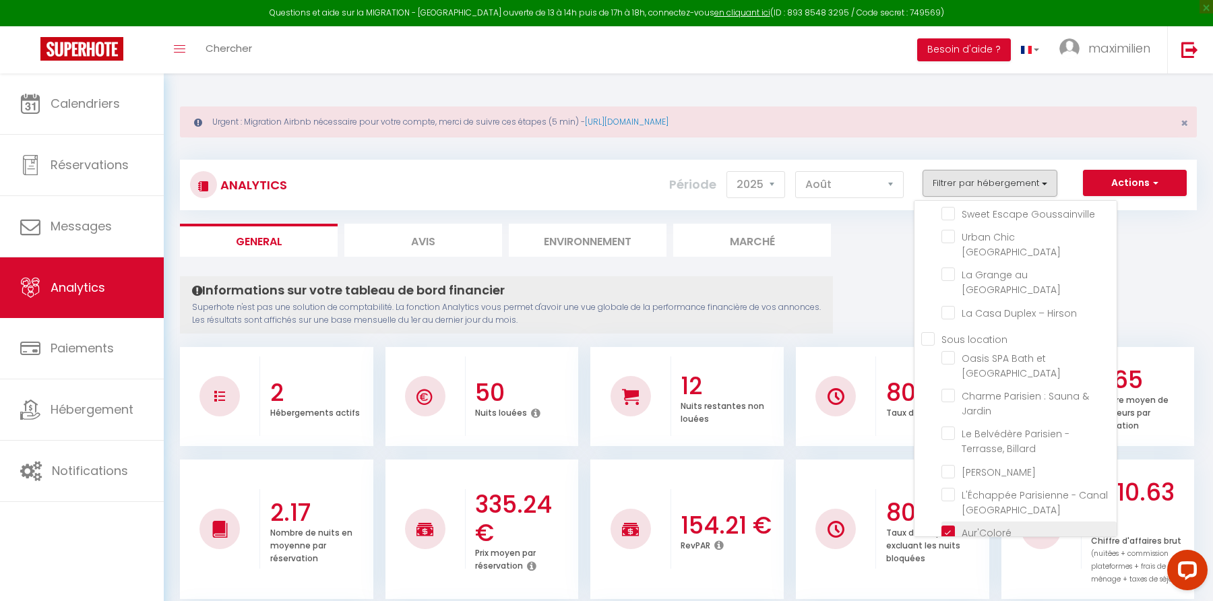
click at [948, 526] on Paris "checkbox" at bounding box center [1028, 532] width 175 height 13
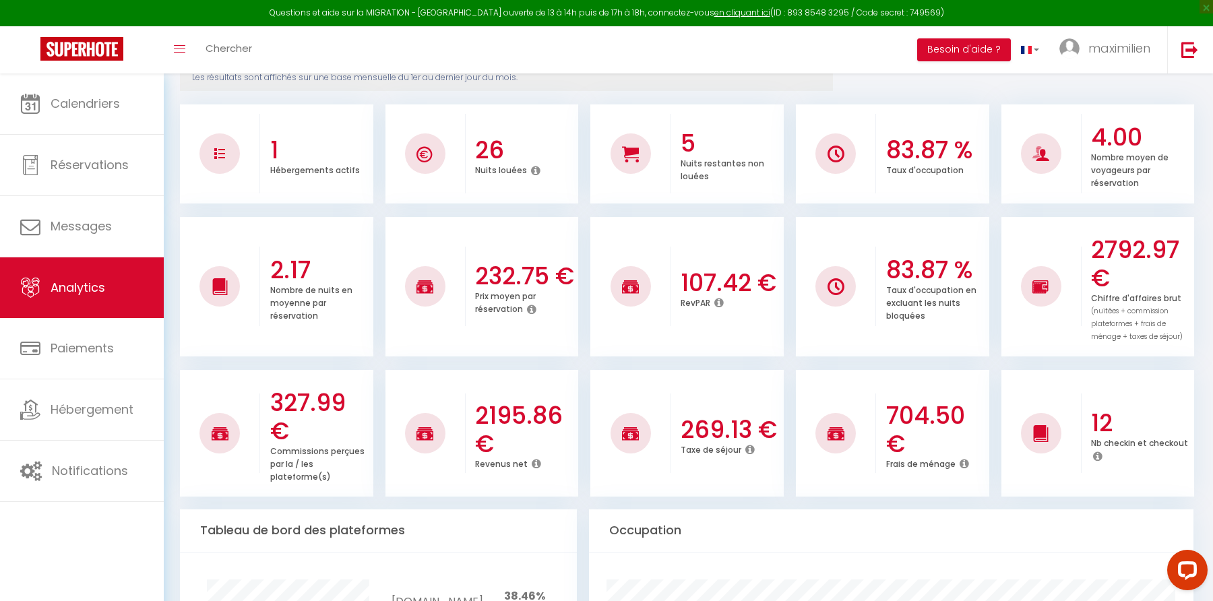
scroll to position [90, 0]
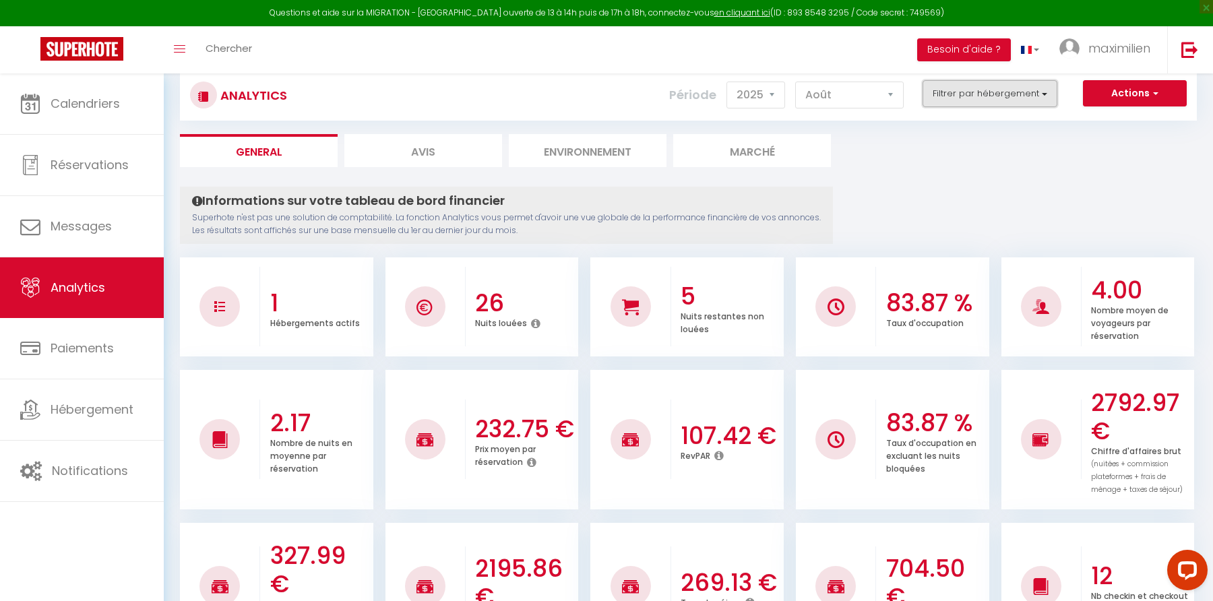
click at [970, 96] on button "Filtrer par hébergement" at bounding box center [989, 93] width 135 height 27
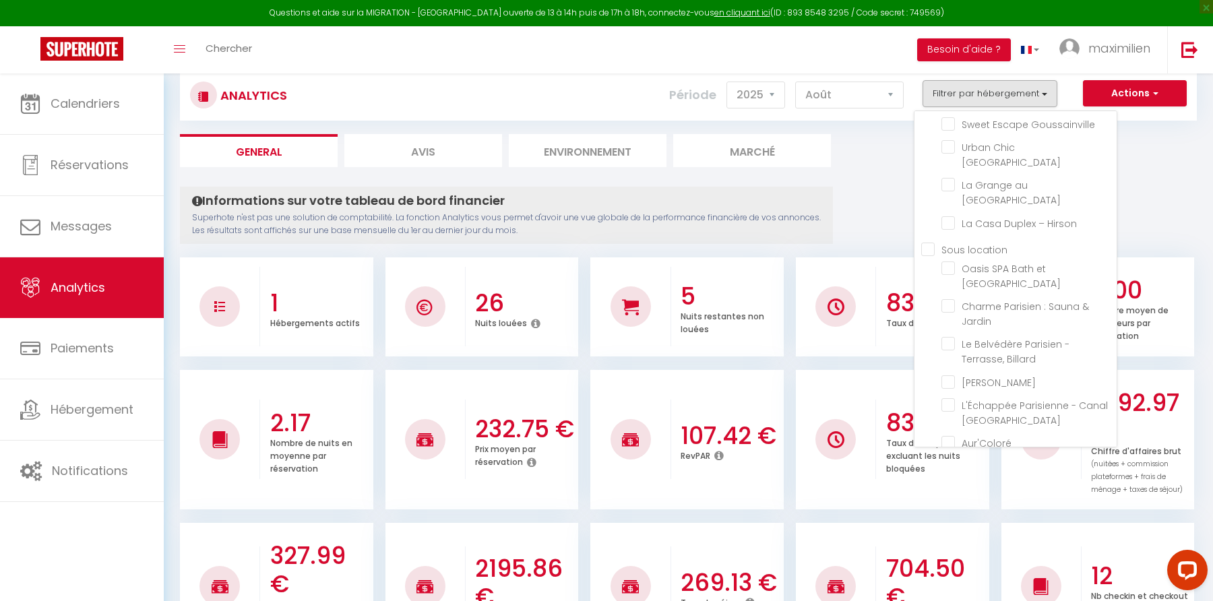
click at [955, 497] on Parisien "checkbox" at bounding box center [1028, 503] width 175 height 13
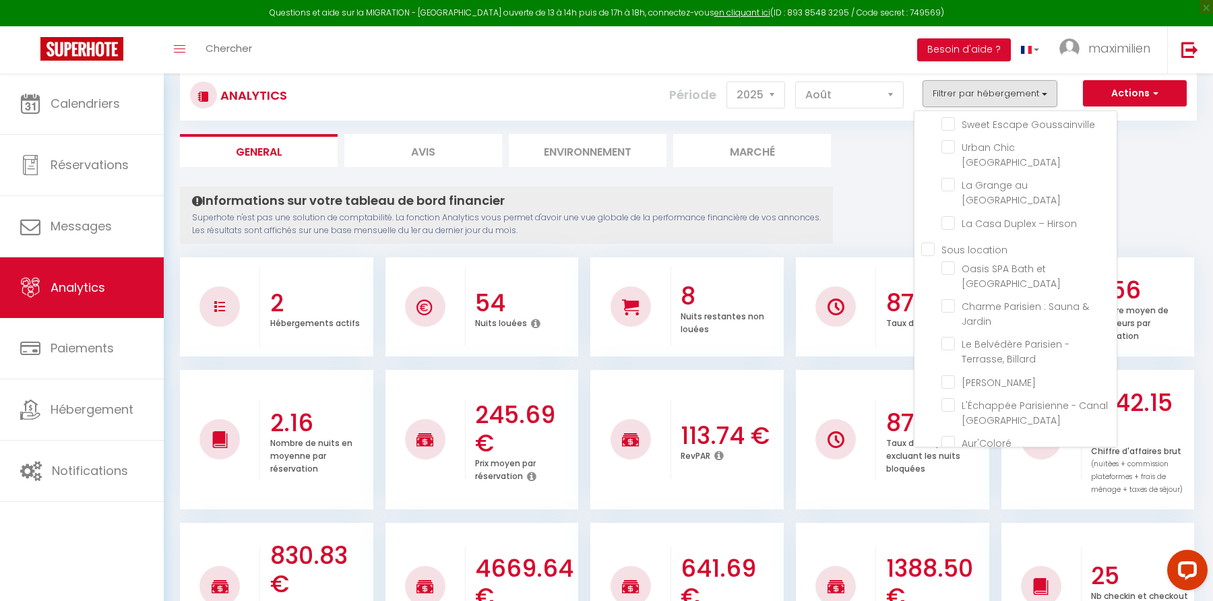
click at [950, 474] on Lumineux "checkbox" at bounding box center [1028, 480] width 175 height 13
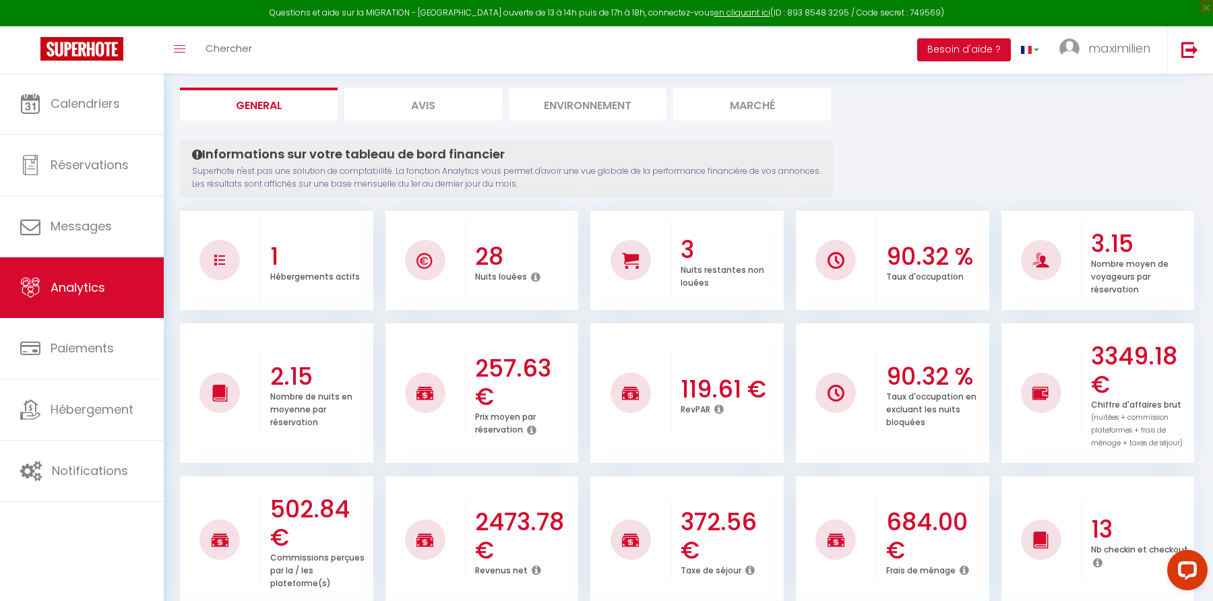
scroll to position [0, 0]
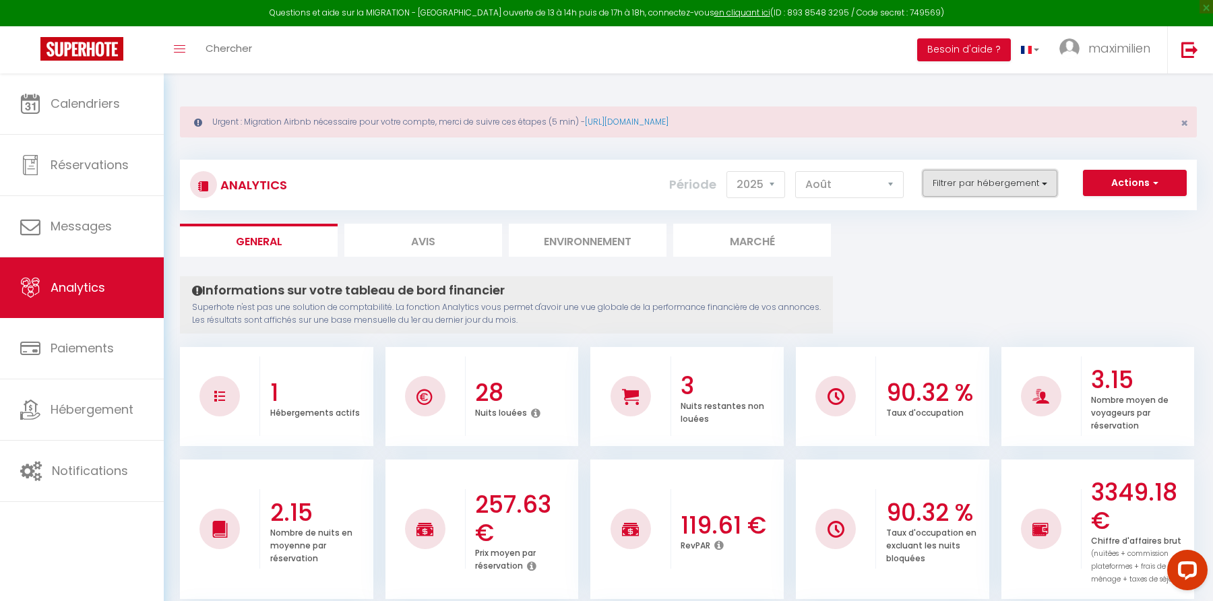
click at [931, 181] on button "Filtrer par hébergement" at bounding box center [989, 183] width 135 height 27
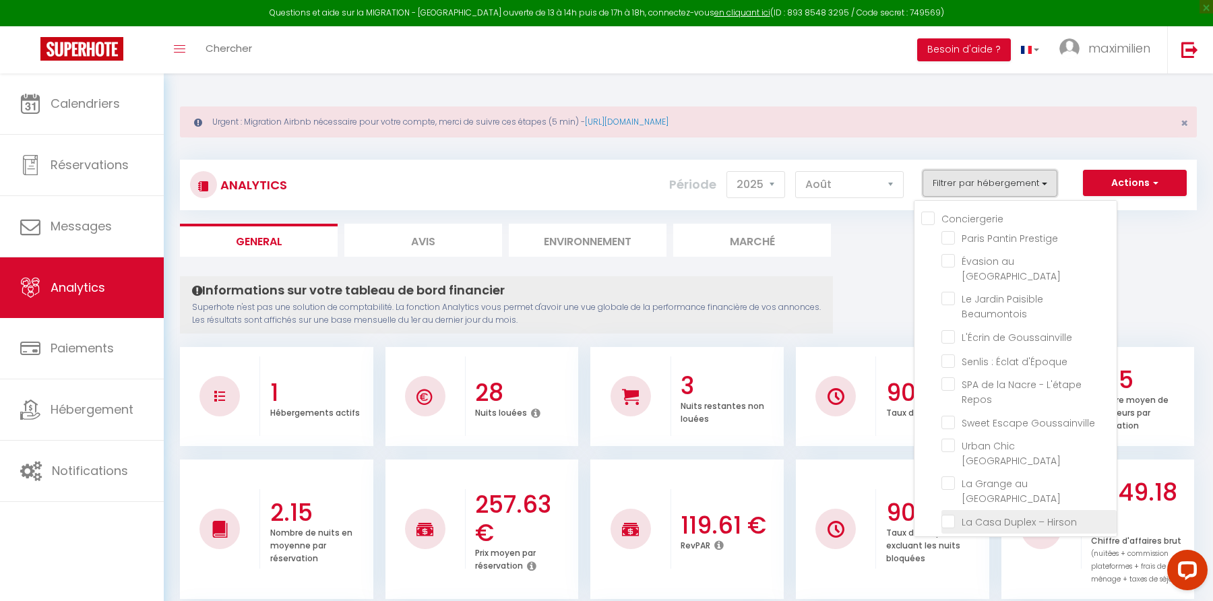
scroll to position [209, 0]
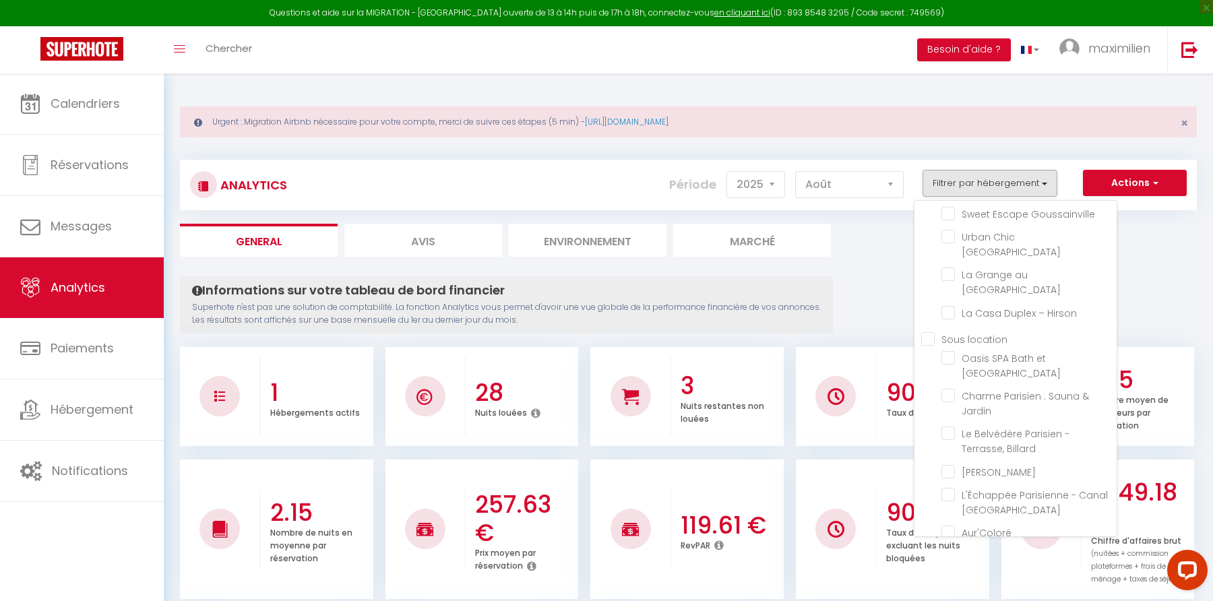
click at [946, 587] on Parisien "checkbox" at bounding box center [1028, 593] width 175 height 13
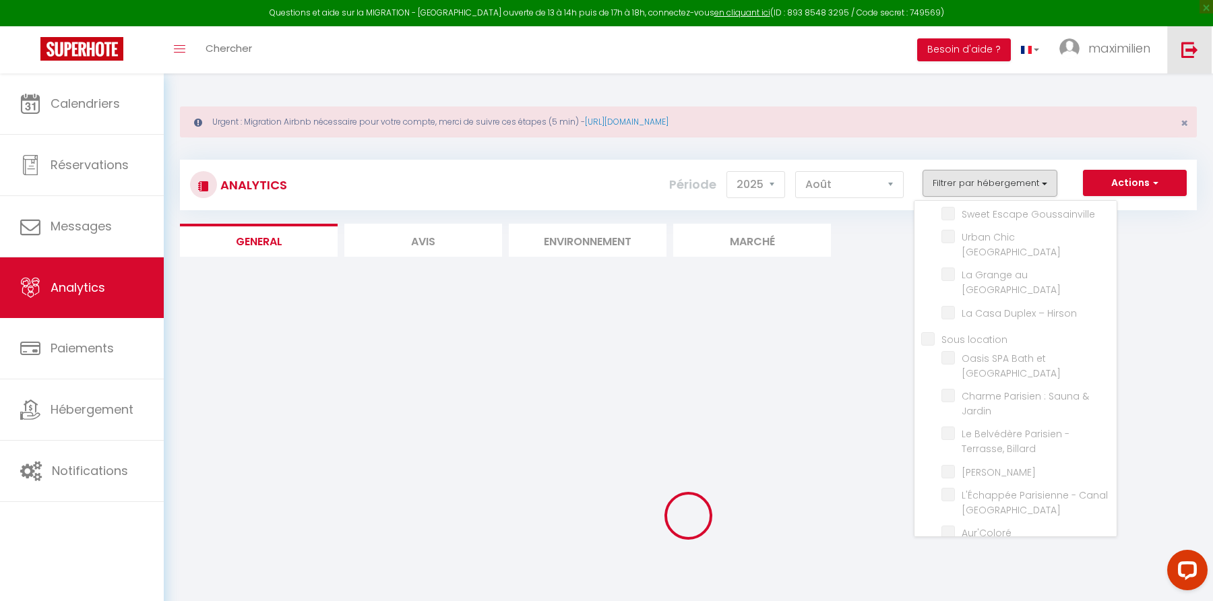
click at [1192, 55] on img at bounding box center [1189, 49] width 17 height 17
